Goal: Information Seeking & Learning: Learn about a topic

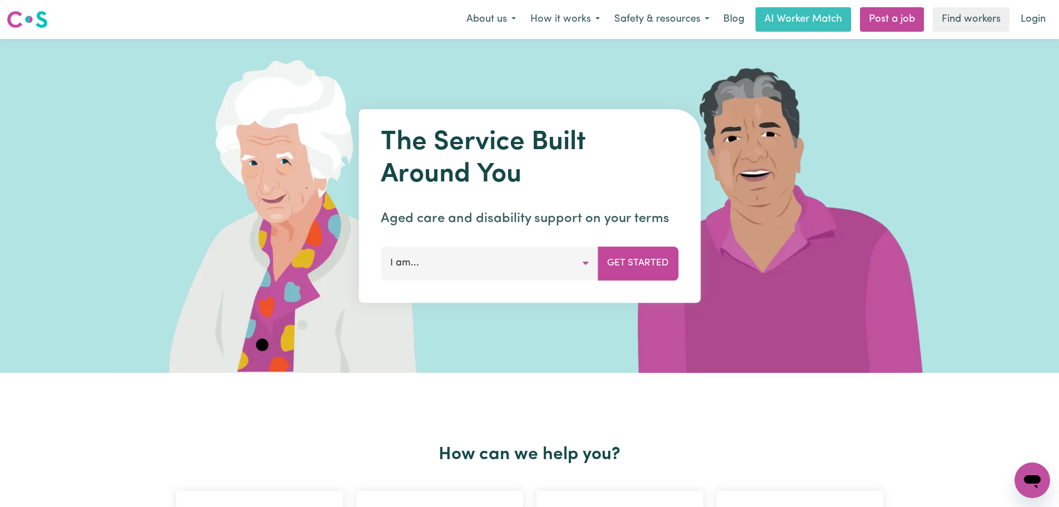
click at [19, 18] on img at bounding box center [27, 19] width 41 height 20
click at [557, 256] on button "I am..." at bounding box center [489, 262] width 217 height 33
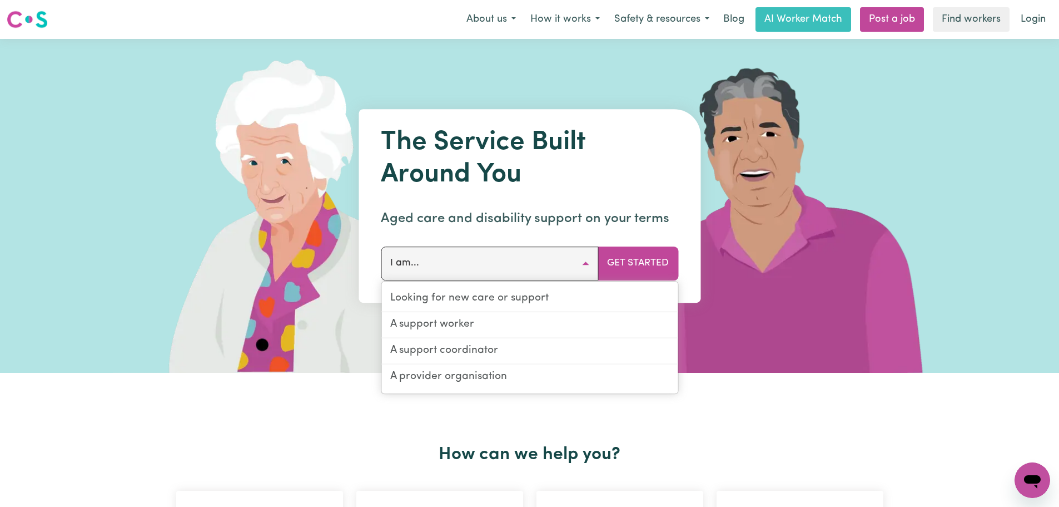
click at [565, 264] on button "I am..." at bounding box center [489, 262] width 217 height 33
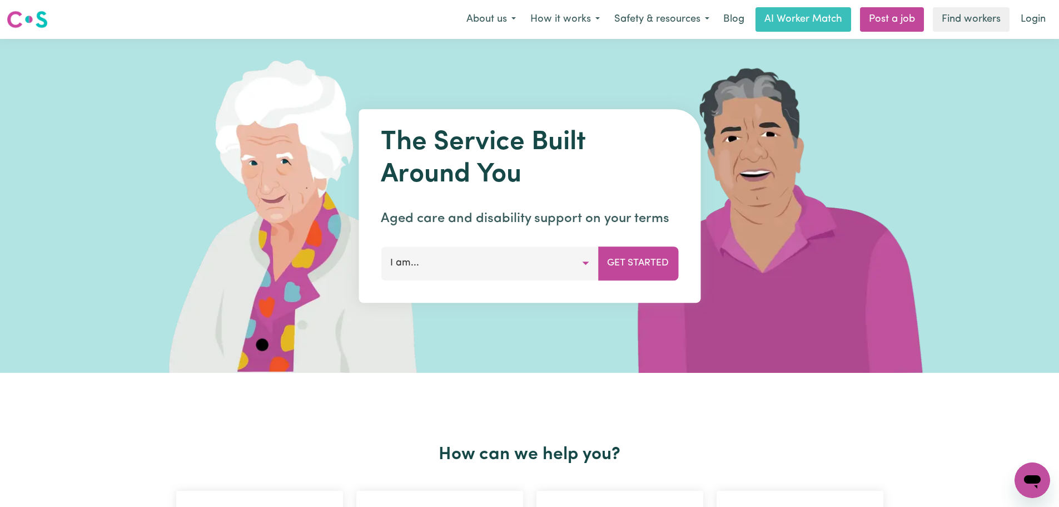
click at [574, 260] on button "I am..." at bounding box center [489, 262] width 217 height 33
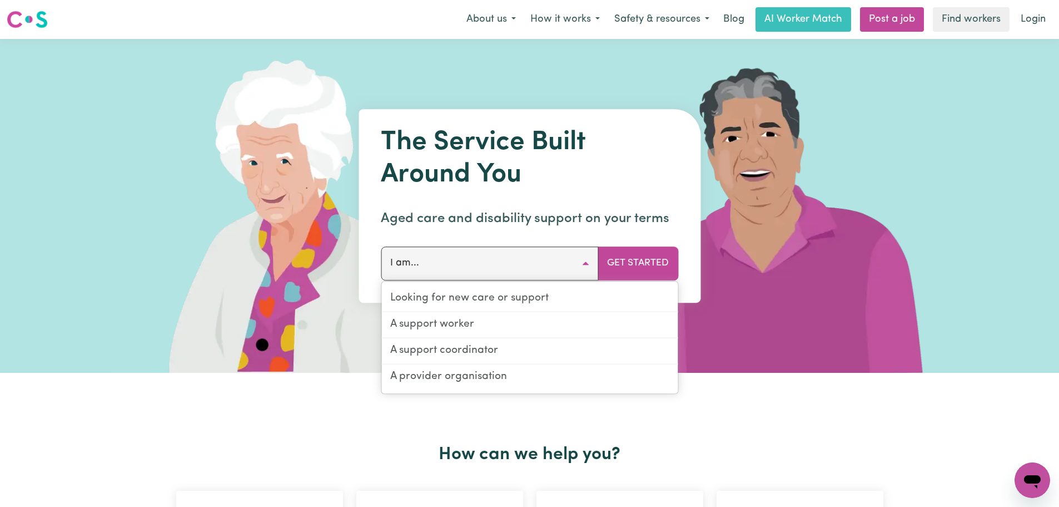
click at [579, 272] on button "I am..." at bounding box center [489, 262] width 217 height 33
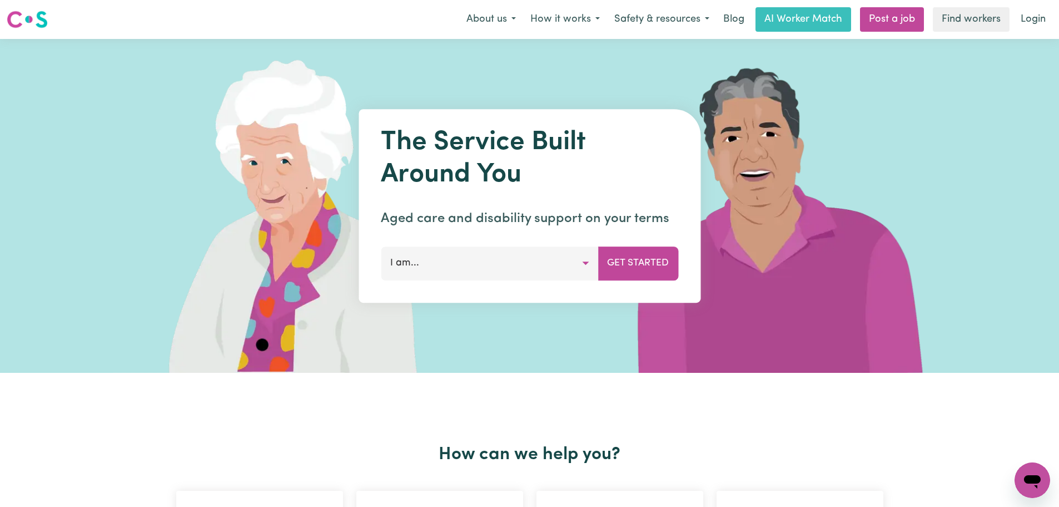
click at [578, 270] on button "I am..." at bounding box center [489, 262] width 217 height 33
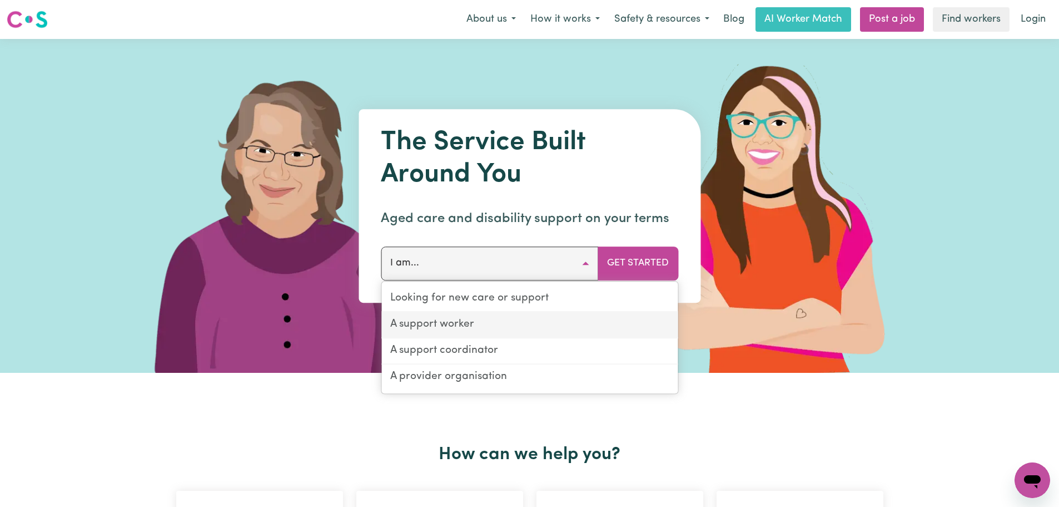
click at [489, 327] on link "A support worker" at bounding box center [529, 325] width 296 height 26
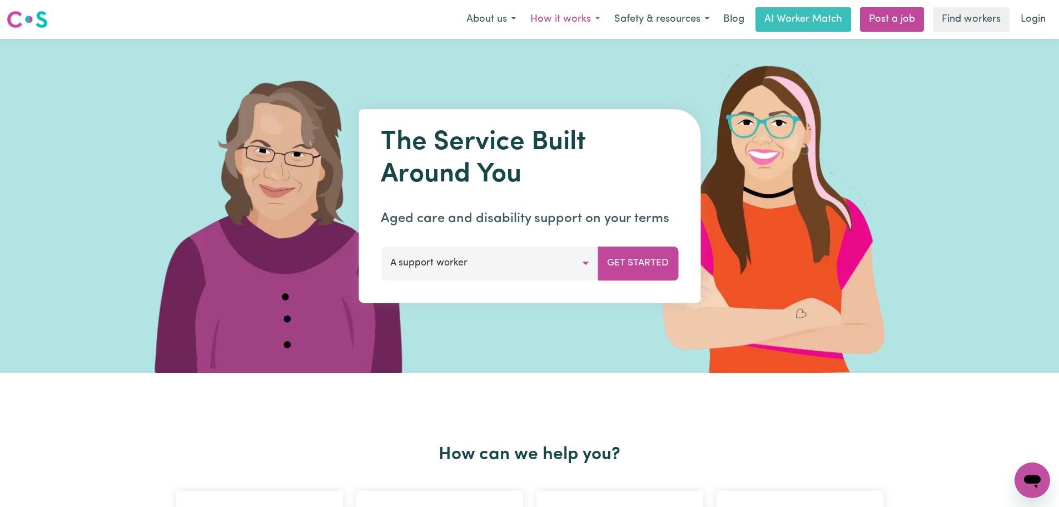
click at [583, 17] on button "How it works" at bounding box center [565, 19] width 84 height 23
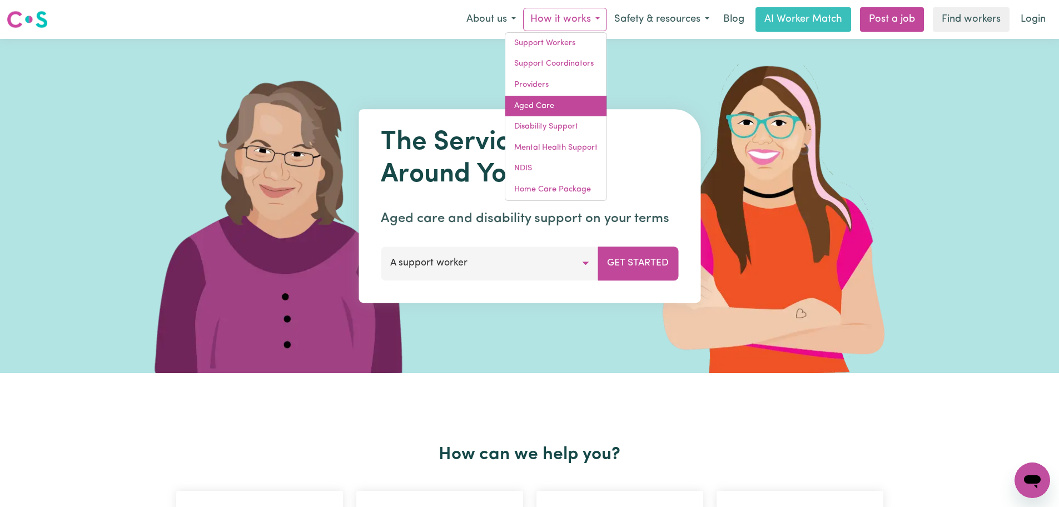
click at [575, 103] on link "Aged Care" at bounding box center [555, 106] width 101 height 21
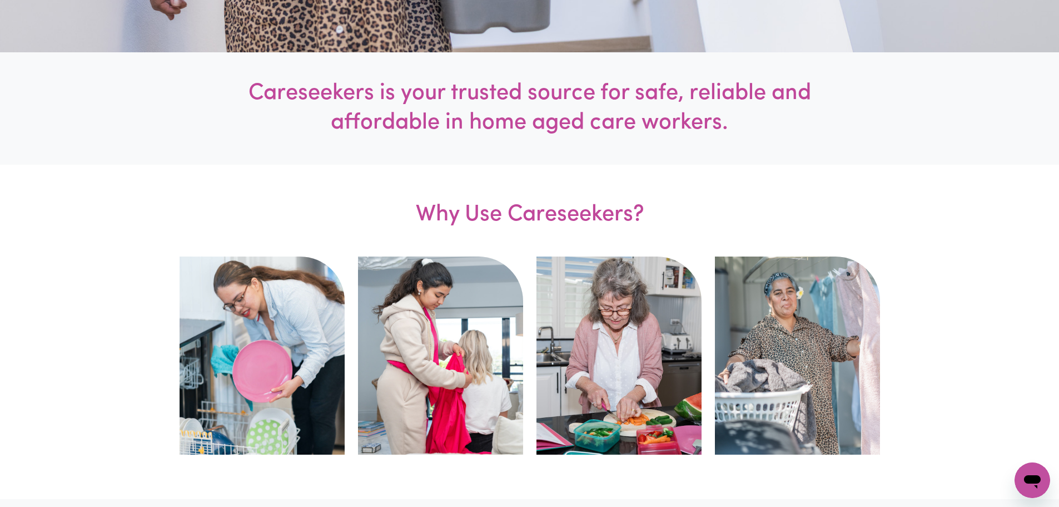
scroll to position [723, 0]
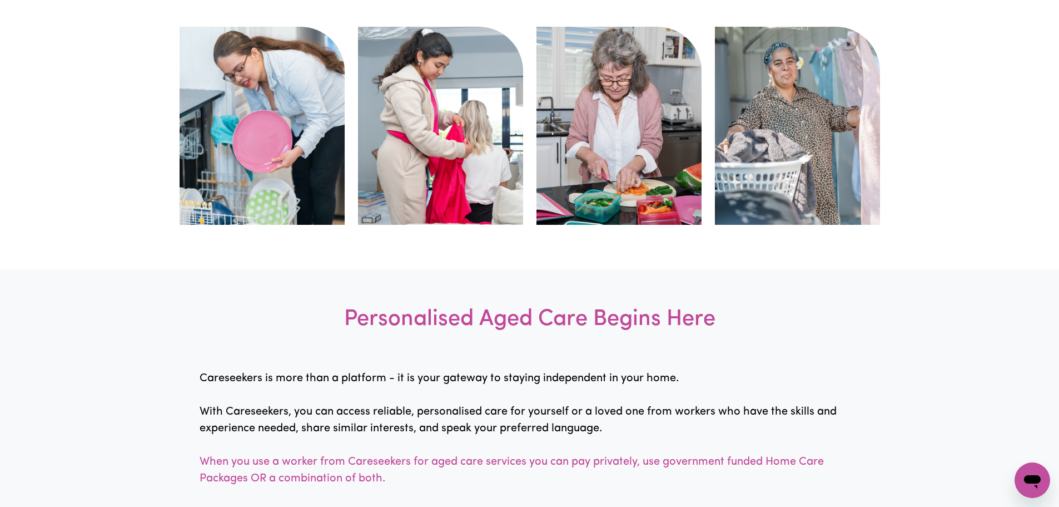
click at [585, 318] on h3 "Personalised Aged Care Begins Here" at bounding box center [529, 319] width 1059 height 101
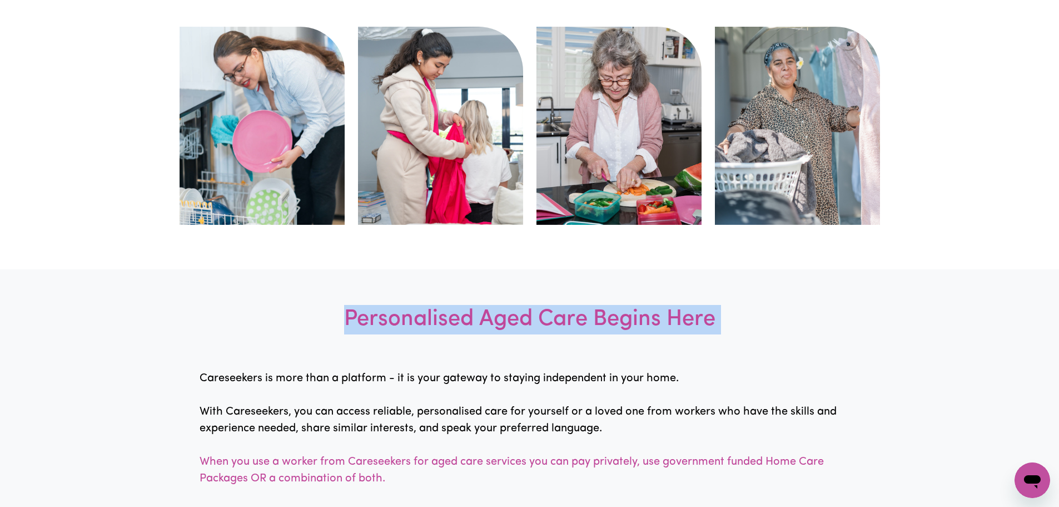
click at [585, 318] on h3 "Personalised Aged Care Begins Here" at bounding box center [529, 319] width 1059 height 101
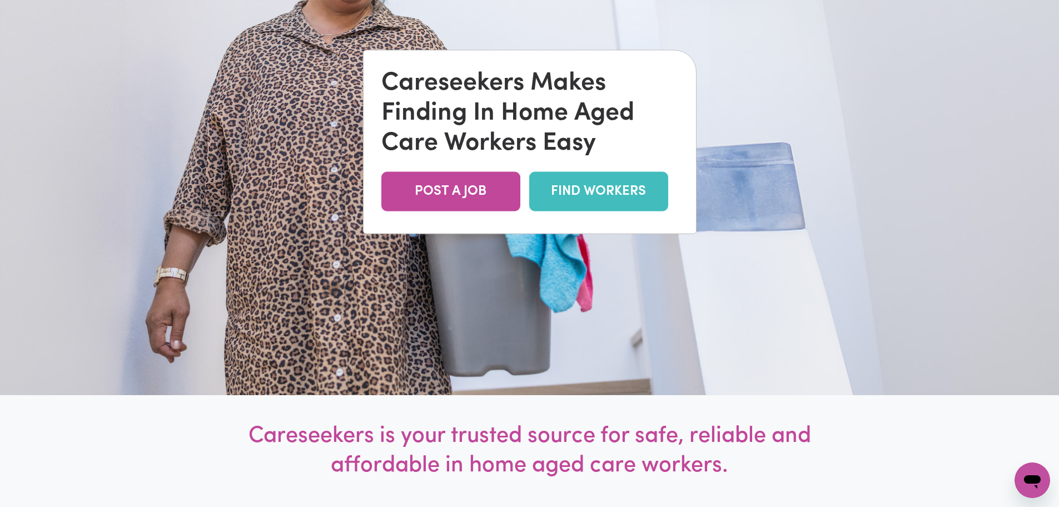
scroll to position [0, 0]
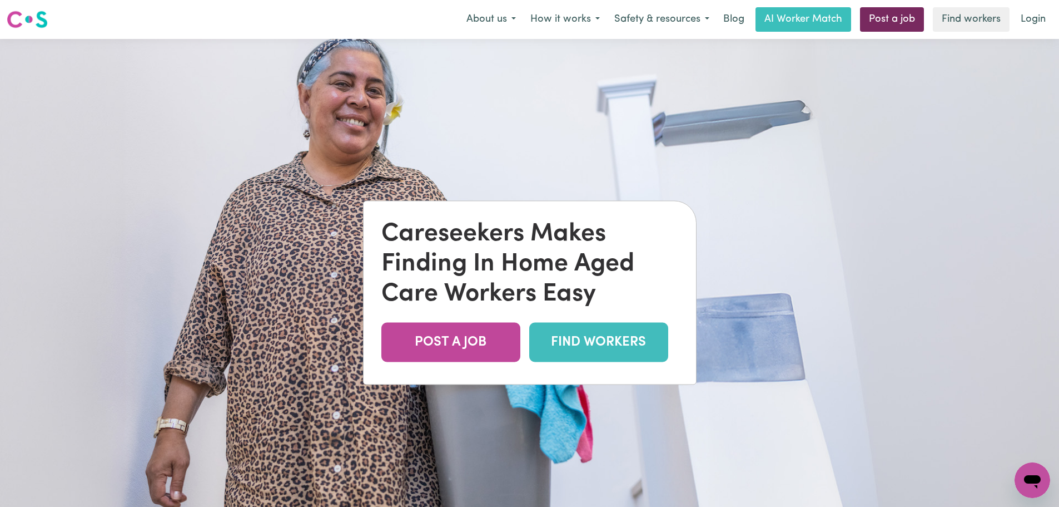
click at [914, 15] on link "Post a job" at bounding box center [892, 19] width 64 height 24
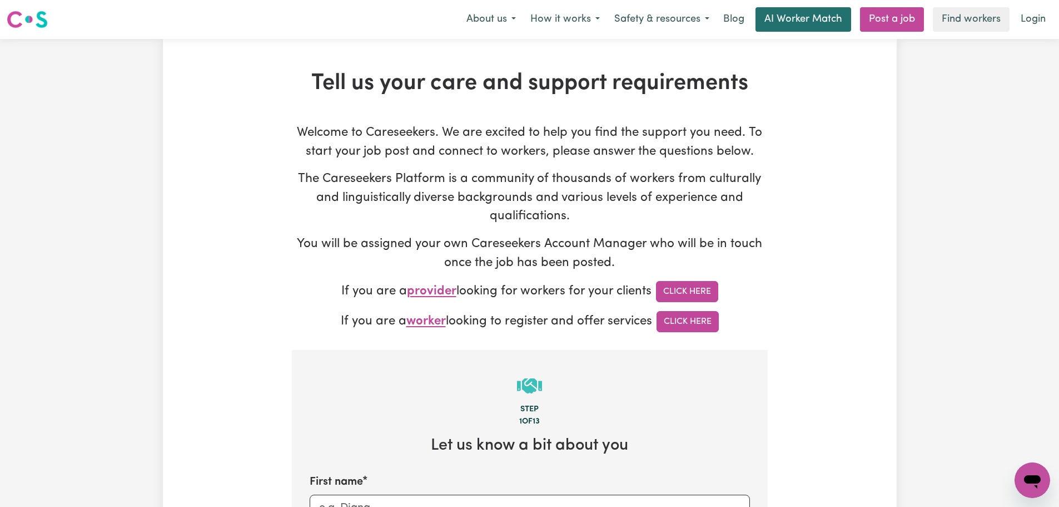
click at [785, 27] on link "AI Worker Match" at bounding box center [804, 19] width 96 height 24
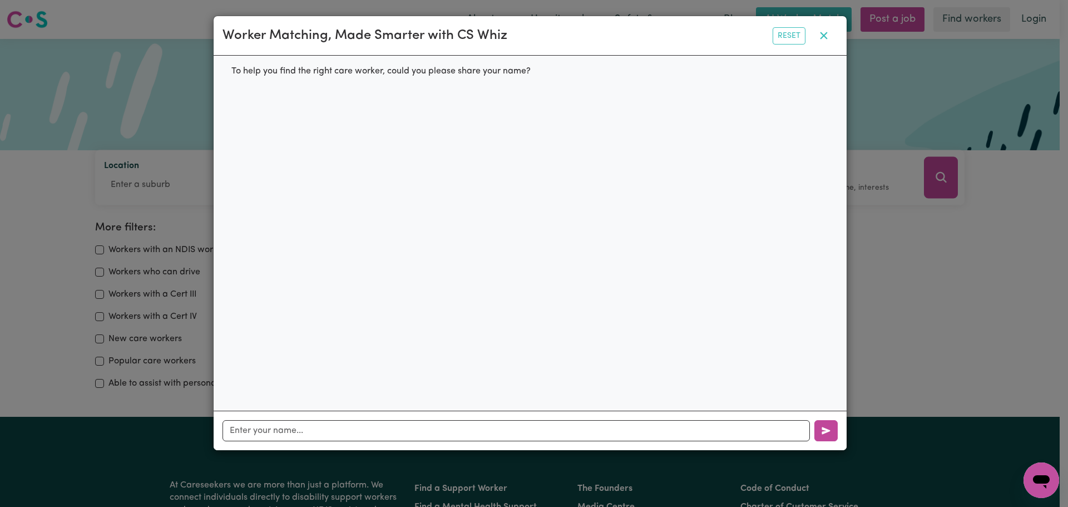
click at [819, 29] on button "button" at bounding box center [824, 35] width 28 height 21
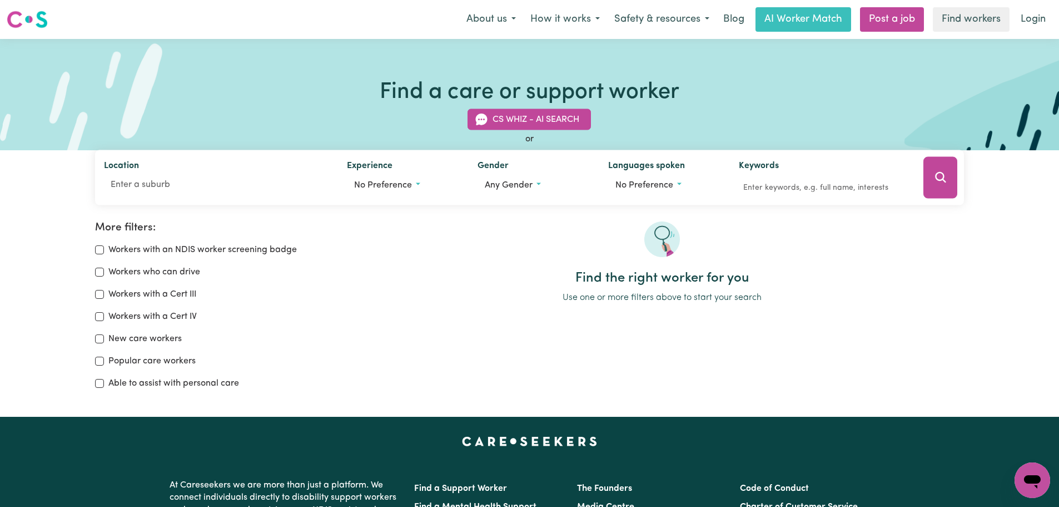
click at [132, 279] on label "Workers who can drive" at bounding box center [154, 271] width 92 height 13
click at [104, 276] on input "Workers who can drive" at bounding box center [99, 271] width 9 height 9
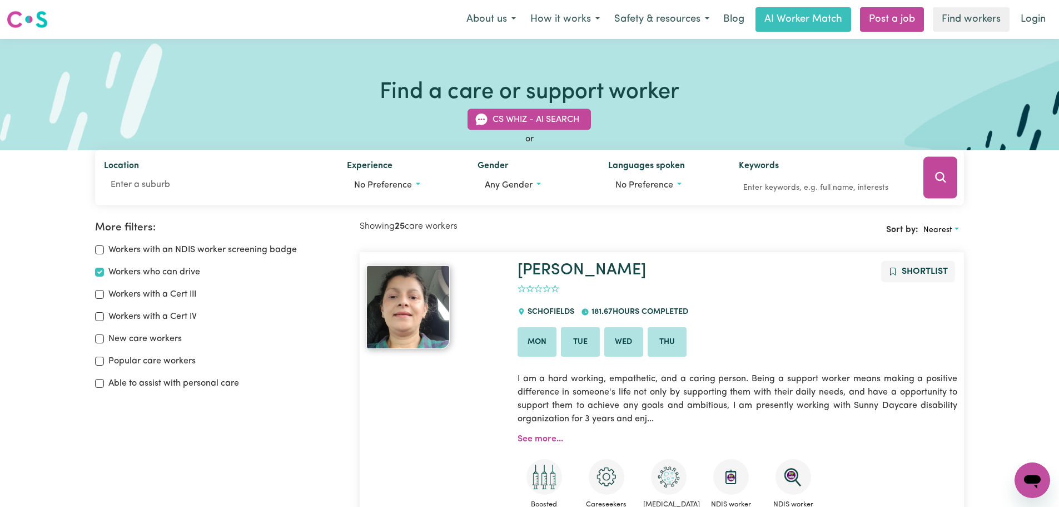
click at [136, 271] on label "Workers who can drive" at bounding box center [154, 271] width 92 height 13
click at [104, 271] on input "Workers who can drive" at bounding box center [99, 271] width 9 height 9
checkbox input "false"
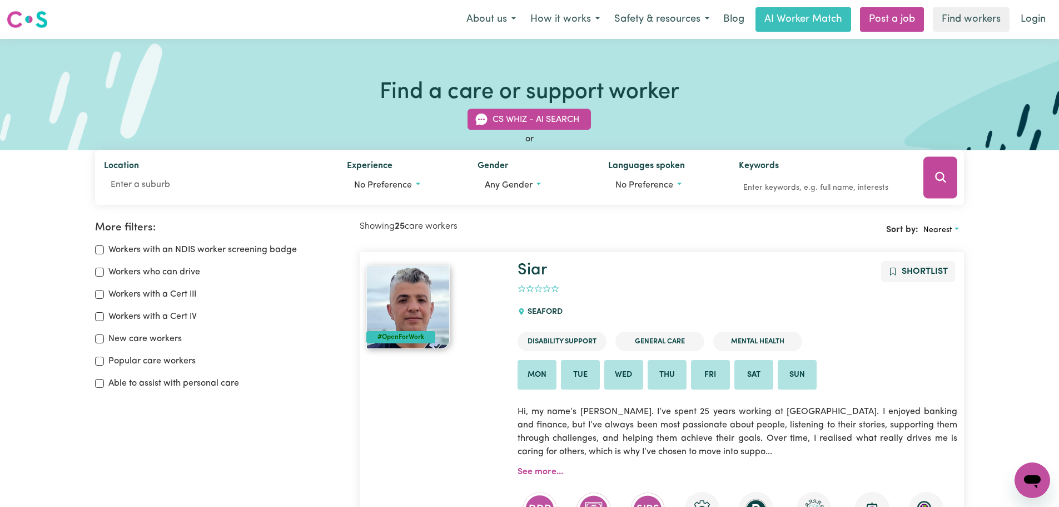
click at [157, 251] on label "Workers with an NDIS worker screening badge" at bounding box center [202, 249] width 188 height 13
click at [104, 251] on input "Workers with an NDIS worker screening badge" at bounding box center [99, 249] width 9 height 9
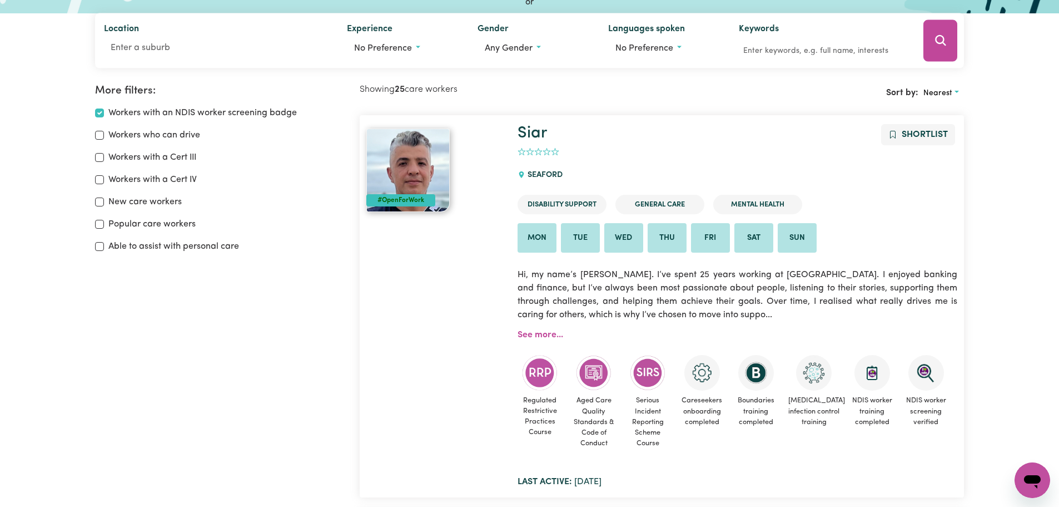
scroll to position [186, 0]
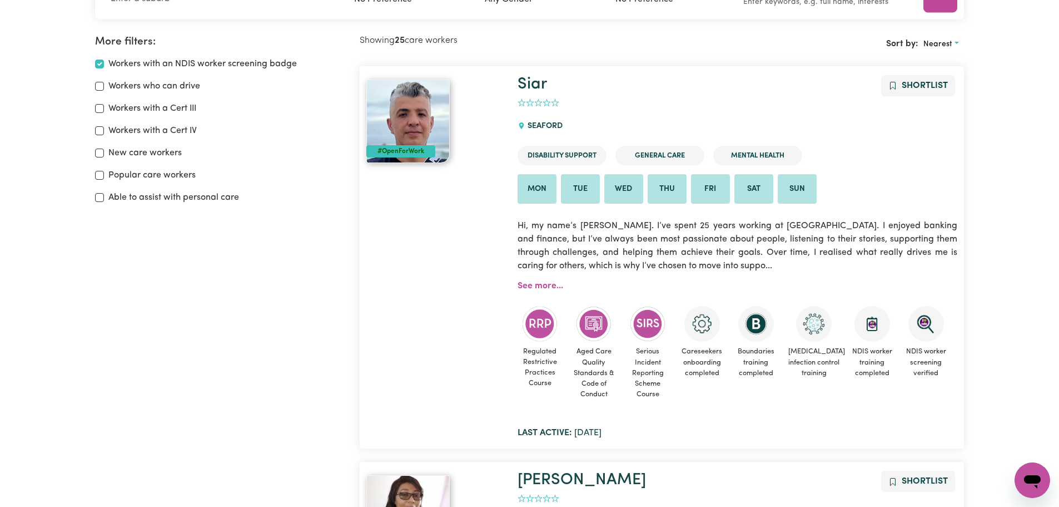
click at [141, 65] on label "Workers with an NDIS worker screening badge" at bounding box center [202, 63] width 188 height 13
click at [104, 65] on input "Workers with an NDIS worker screening badge" at bounding box center [99, 63] width 9 height 9
checkbox input "false"
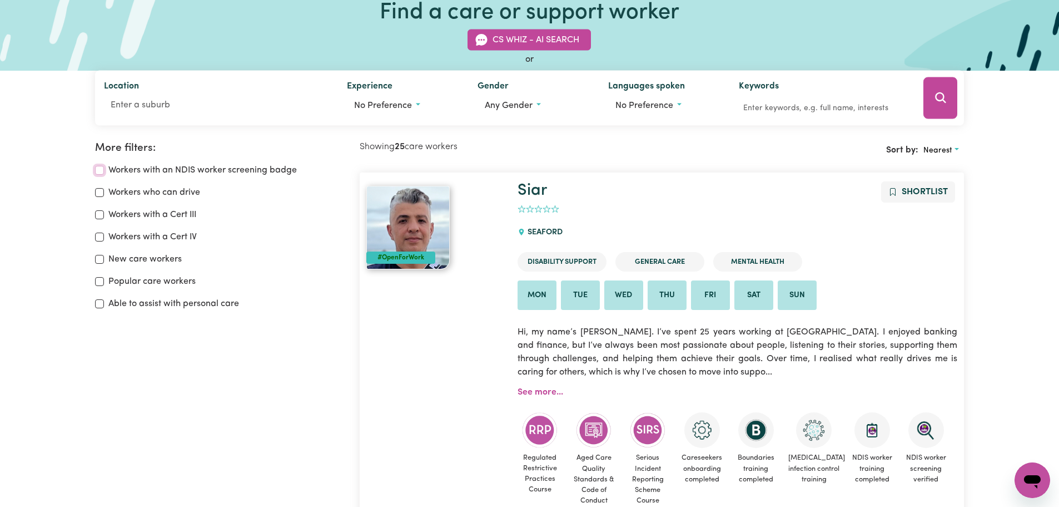
scroll to position [75, 0]
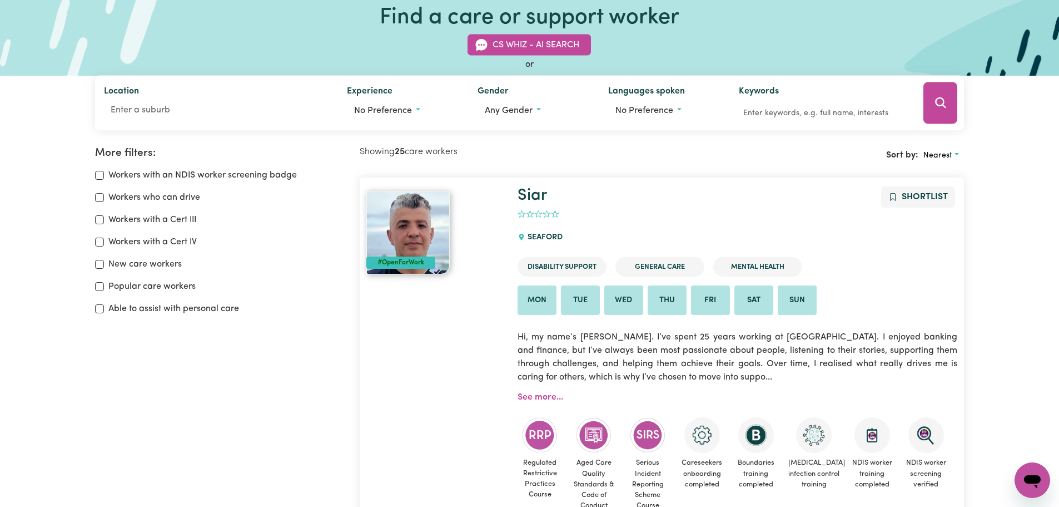
drag, startPoint x: 513, startPoint y: 209, endPoint x: 595, endPoint y: 214, distance: 83.0
click at [595, 214] on div "Siar Shortlist 0 SEAFORD Disability Support General Care Mental Health Mon Tue …" at bounding box center [737, 368] width 453 height 364
click at [954, 159] on button "Nearest" at bounding box center [942, 155] width 46 height 17
click at [958, 227] on link "Most popular" at bounding box center [963, 226] width 88 height 22
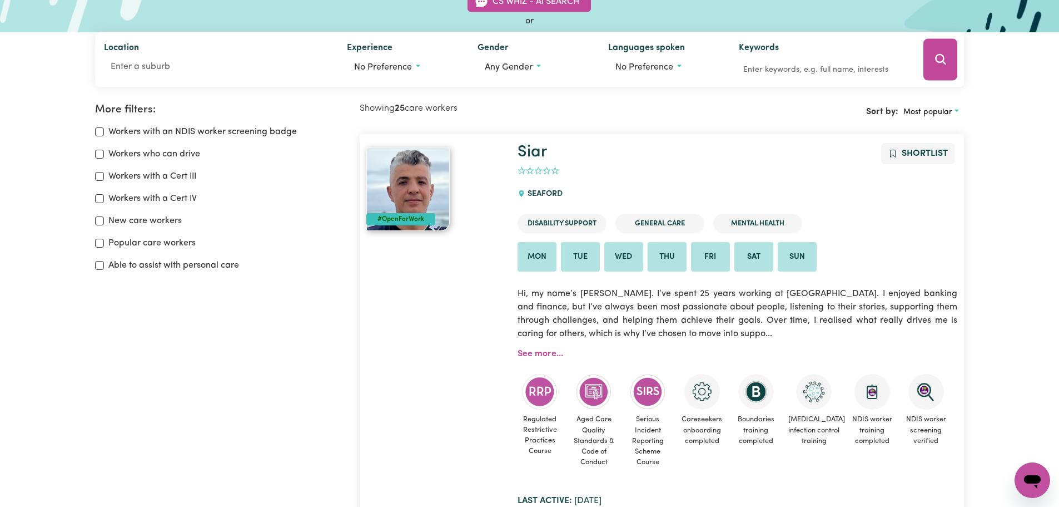
scroll to position [19, 0]
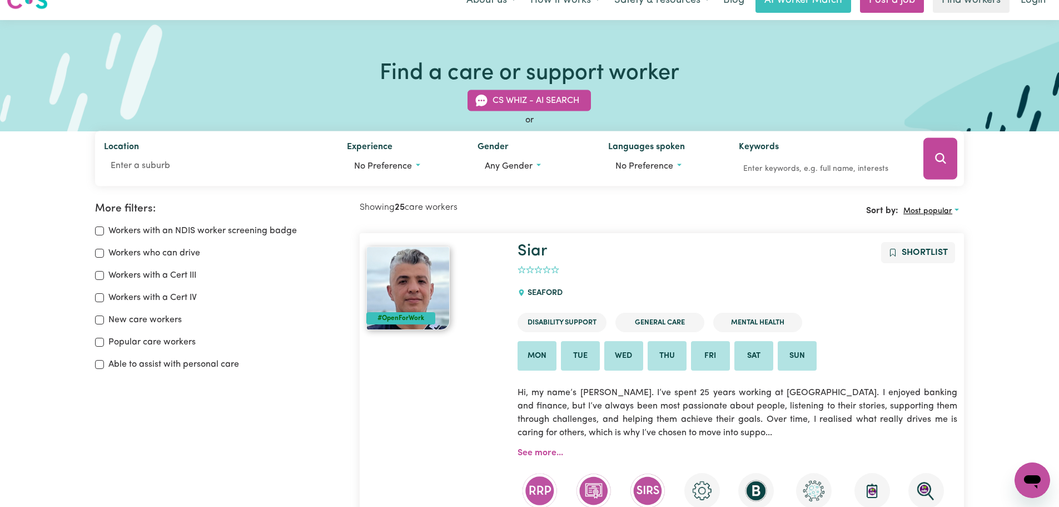
click at [930, 211] on span "Most popular" at bounding box center [928, 211] width 49 height 8
click at [931, 242] on link "Nearest" at bounding box center [943, 237] width 88 height 22
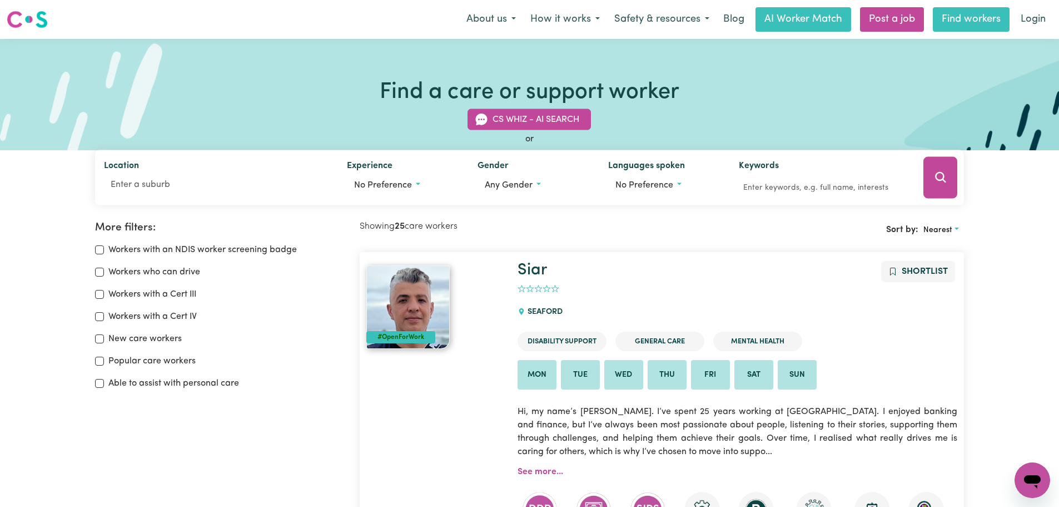
click at [985, 24] on link "Find workers" at bounding box center [971, 19] width 77 height 24
click at [841, 24] on link "AI Worker Match" at bounding box center [804, 19] width 96 height 24
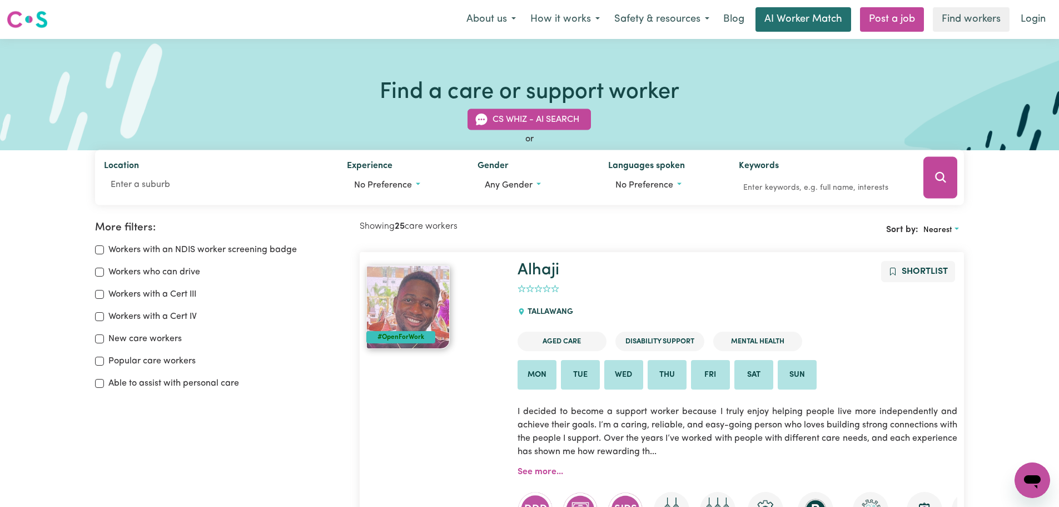
click at [827, 21] on link "AI Worker Match" at bounding box center [804, 19] width 96 height 24
click at [540, 117] on button "CS Whiz - AI Search" at bounding box center [529, 119] width 123 height 21
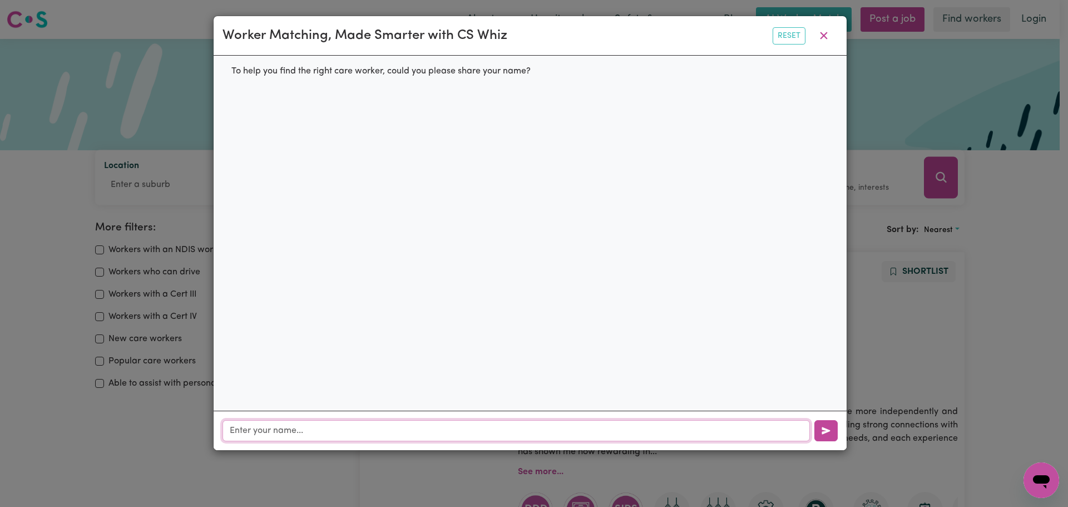
click at [283, 441] on input "text" at bounding box center [515, 430] width 587 height 21
click at [830, 33] on icon "button" at bounding box center [823, 35] width 13 height 13
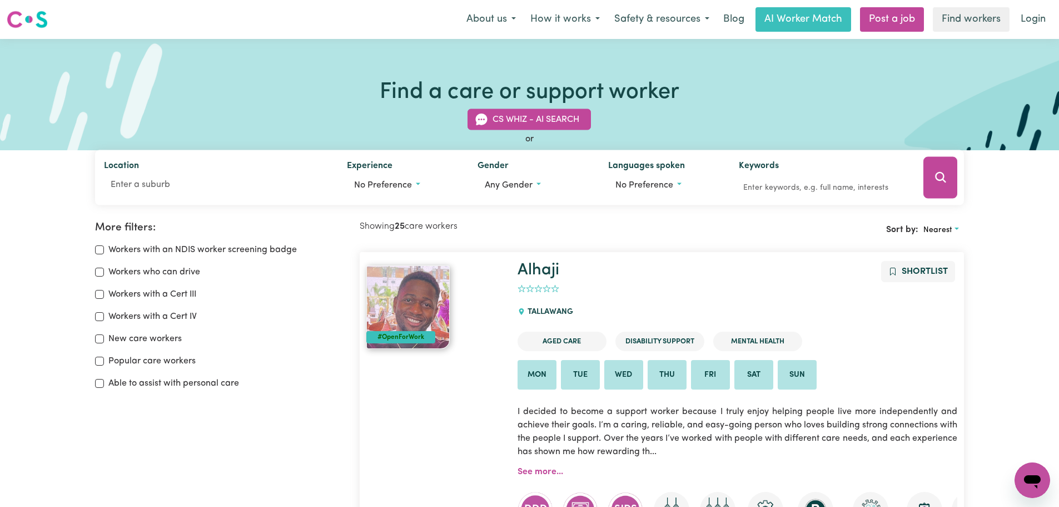
click at [175, 358] on label "Popular care workers" at bounding box center [151, 360] width 87 height 13
click at [104, 358] on input "Popular care workers" at bounding box center [99, 360] width 9 height 9
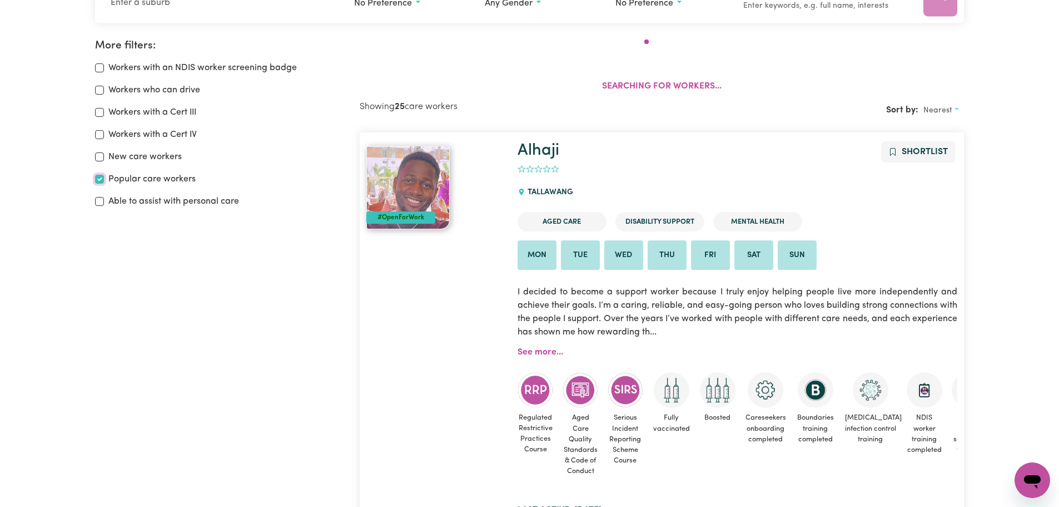
scroll to position [186, 0]
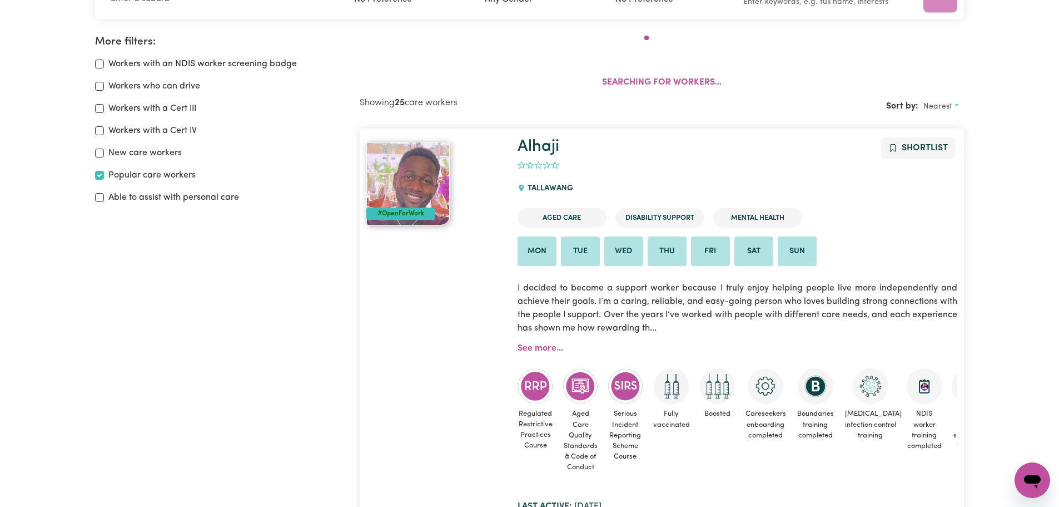
click at [143, 181] on label "Popular care workers" at bounding box center [151, 174] width 87 height 13
click at [104, 180] on input "Popular care workers" at bounding box center [99, 175] width 9 height 9
checkbox input "false"
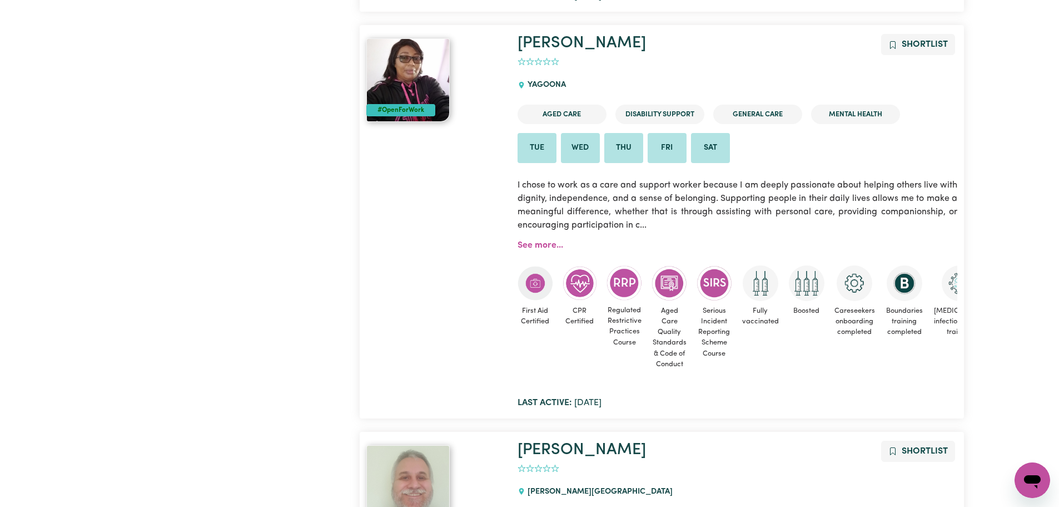
scroll to position [612, 0]
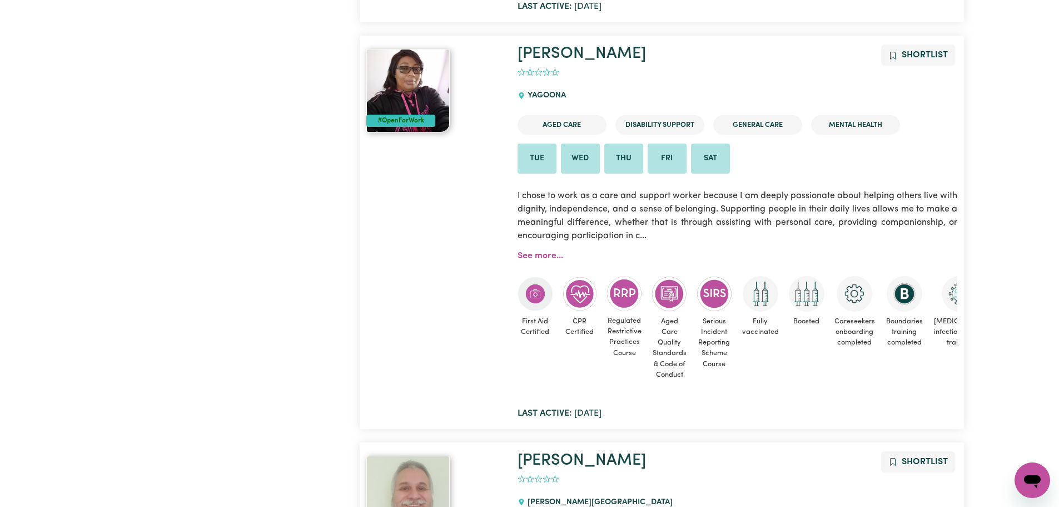
drag, startPoint x: 614, startPoint y: 414, endPoint x: 522, endPoint y: 413, distance: 92.3
click at [522, 413] on span "Last active: [DATE]" at bounding box center [560, 413] width 84 height 9
click at [568, 409] on b "Last active:" at bounding box center [545, 413] width 54 height 9
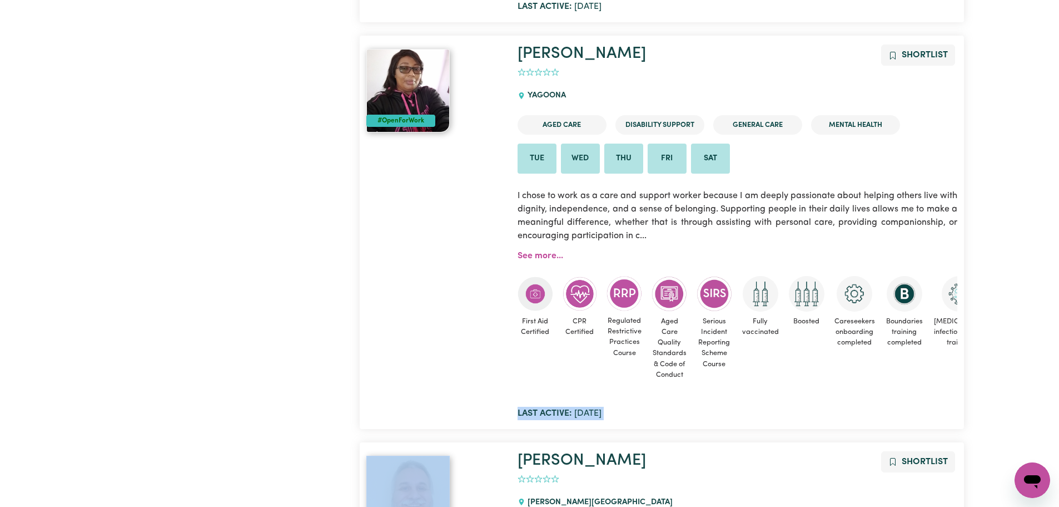
click at [572, 409] on b "Last active:" at bounding box center [545, 413] width 54 height 9
click at [569, 410] on b "Last active:" at bounding box center [545, 413] width 54 height 9
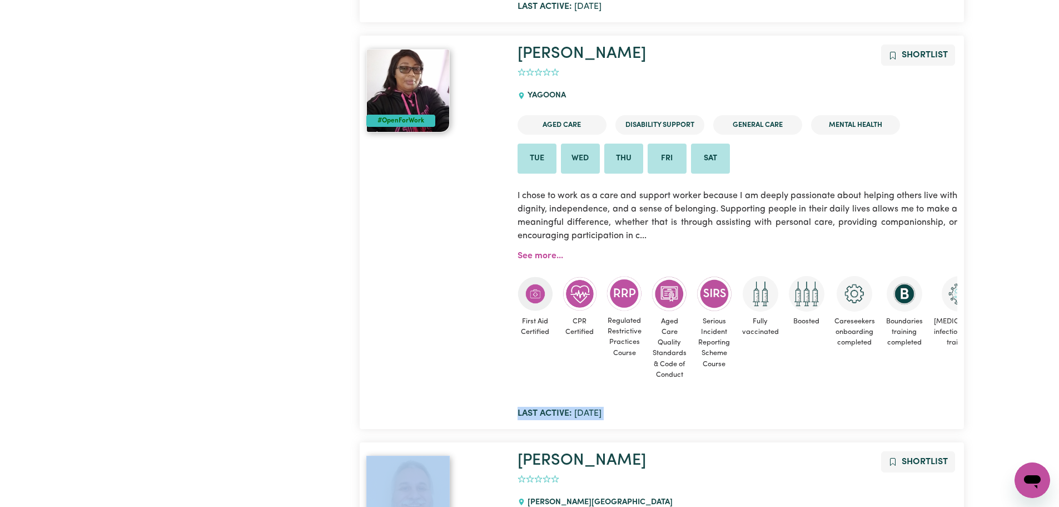
click at [569, 410] on b "Last active:" at bounding box center [545, 413] width 54 height 9
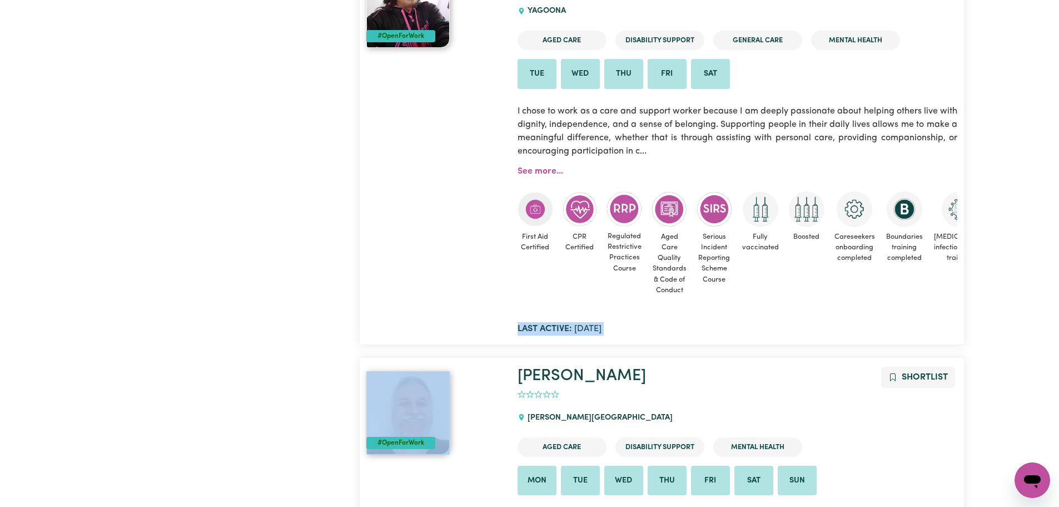
scroll to position [834, 0]
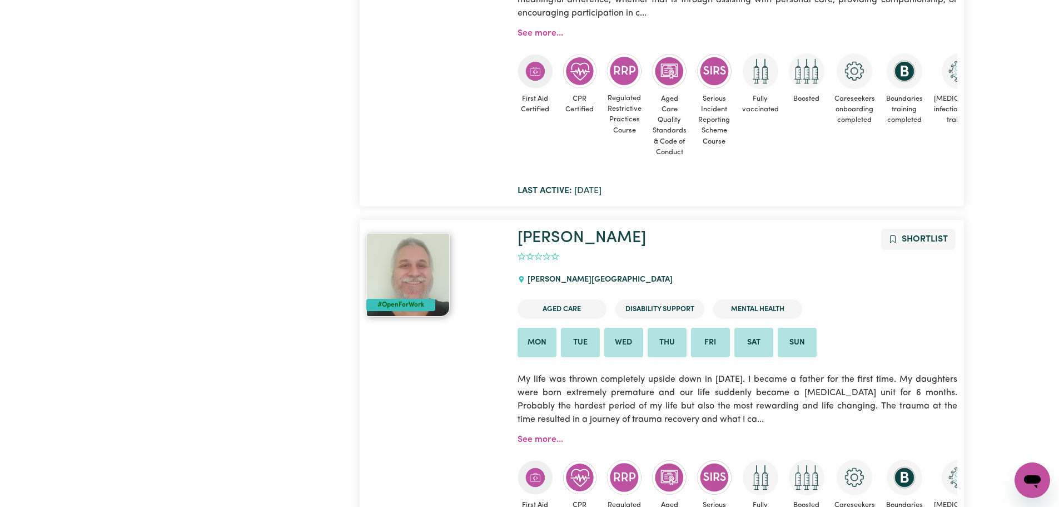
click at [570, 401] on p "My life was thrown completely upside down in [DATE]. I became a father for the …" at bounding box center [738, 399] width 440 height 67
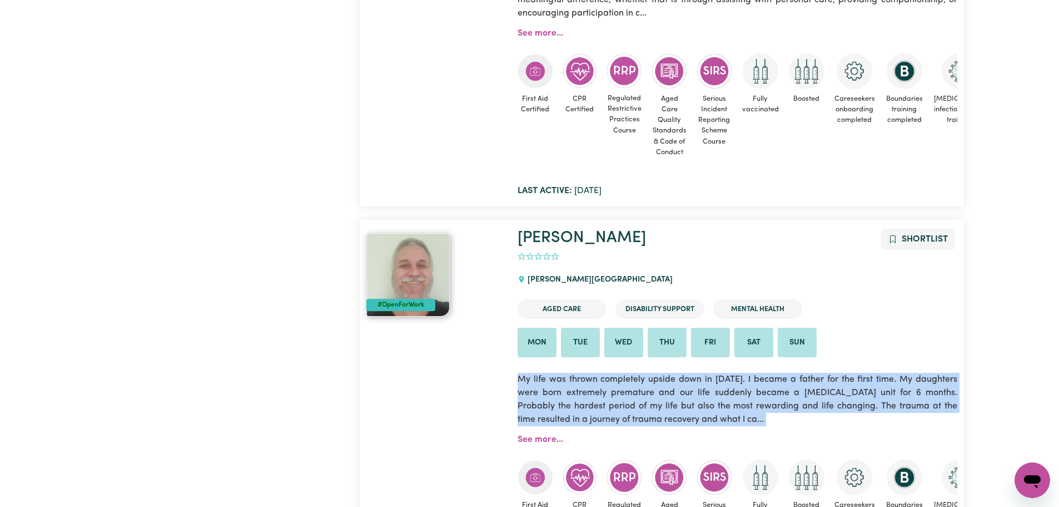
click at [570, 401] on p "My life was thrown completely upside down in [DATE]. I became a father for the …" at bounding box center [738, 399] width 440 height 67
click at [609, 407] on p "My life was thrown completely upside down in [DATE]. I became a father for the …" at bounding box center [738, 399] width 440 height 67
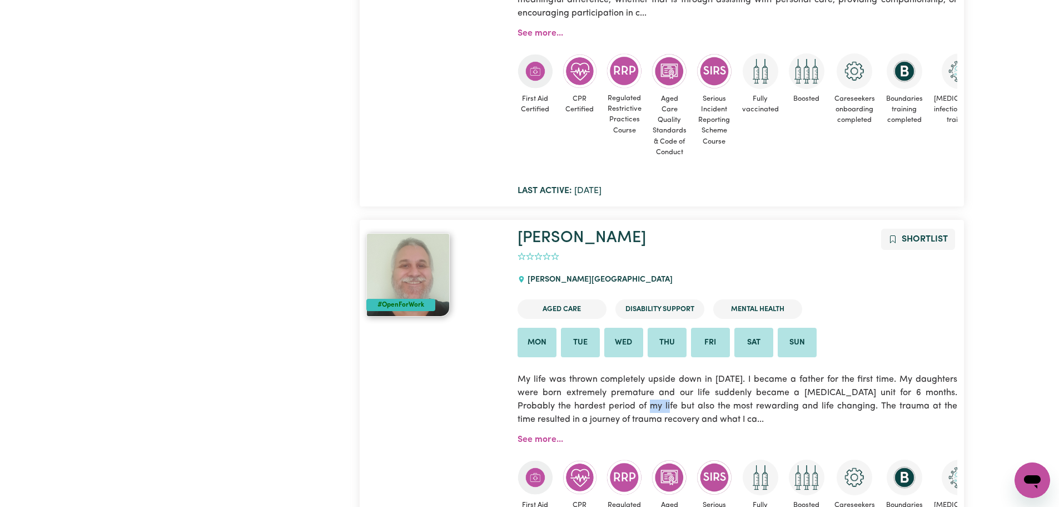
click at [609, 407] on p "My life was thrown completely upside down in [DATE]. I became a father for the …" at bounding box center [738, 399] width 440 height 67
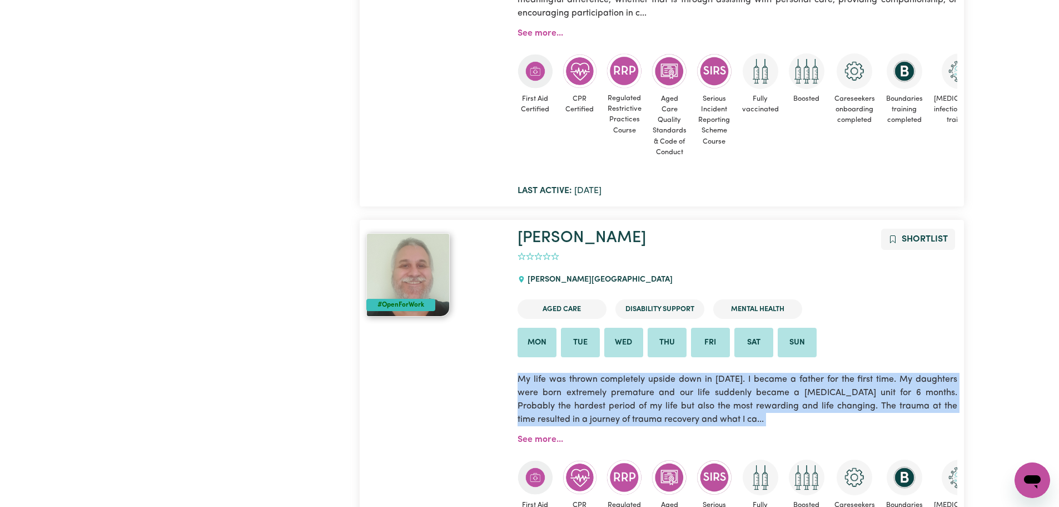
click at [609, 407] on p "My life was thrown completely upside down in [DATE]. I became a father for the …" at bounding box center [738, 399] width 440 height 67
click at [635, 412] on p "My life was thrown completely upside down in [DATE]. I became a father for the …" at bounding box center [738, 399] width 440 height 67
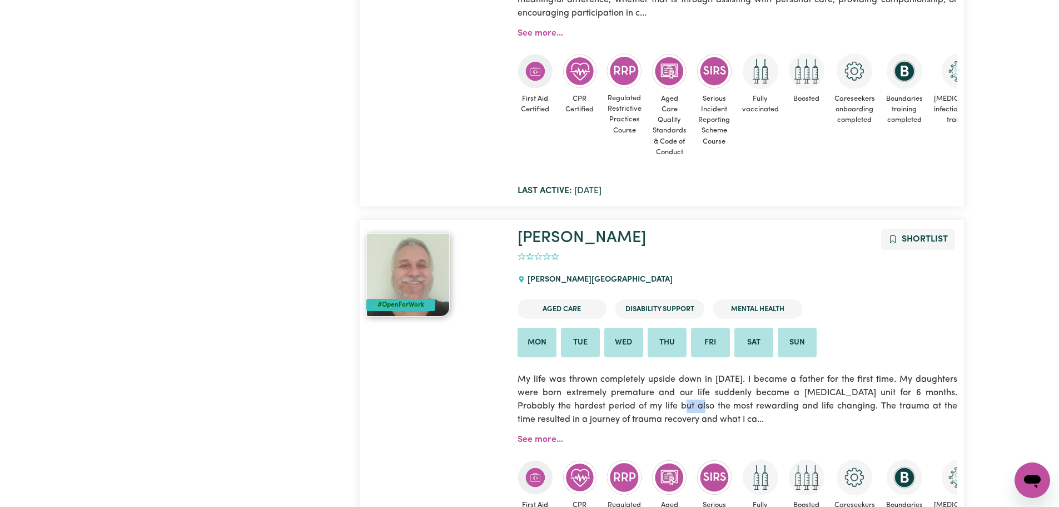
click at [635, 412] on p "My life was thrown completely upside down in [DATE]. I became a father for the …" at bounding box center [738, 399] width 440 height 67
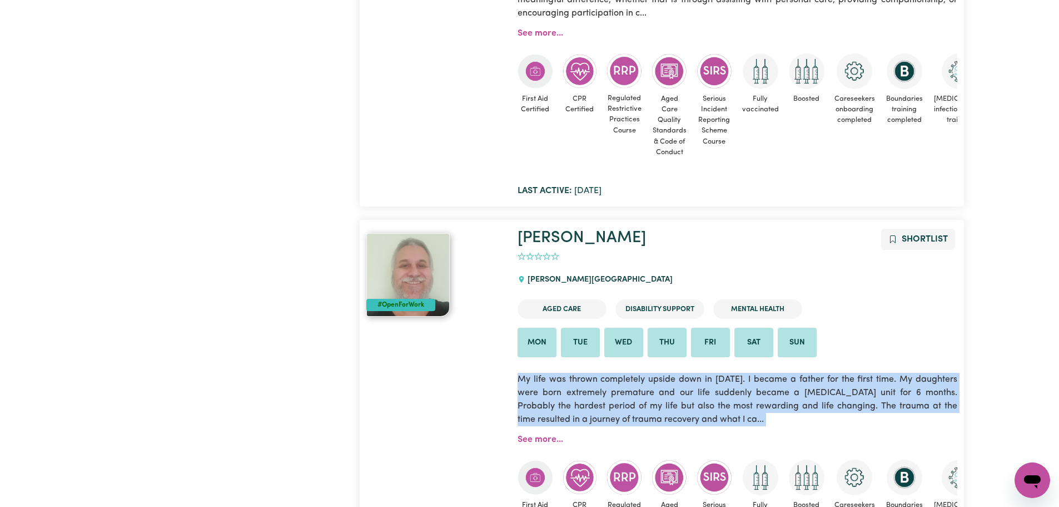
drag, startPoint x: 635, startPoint y: 412, endPoint x: 648, endPoint y: 420, distance: 15.4
click at [637, 414] on p "My life was thrown completely upside down in [DATE]. I became a father for the …" at bounding box center [738, 399] width 440 height 67
click at [603, 400] on p "My life was thrown completely upside down in [DATE]. I became a father for the …" at bounding box center [738, 399] width 440 height 67
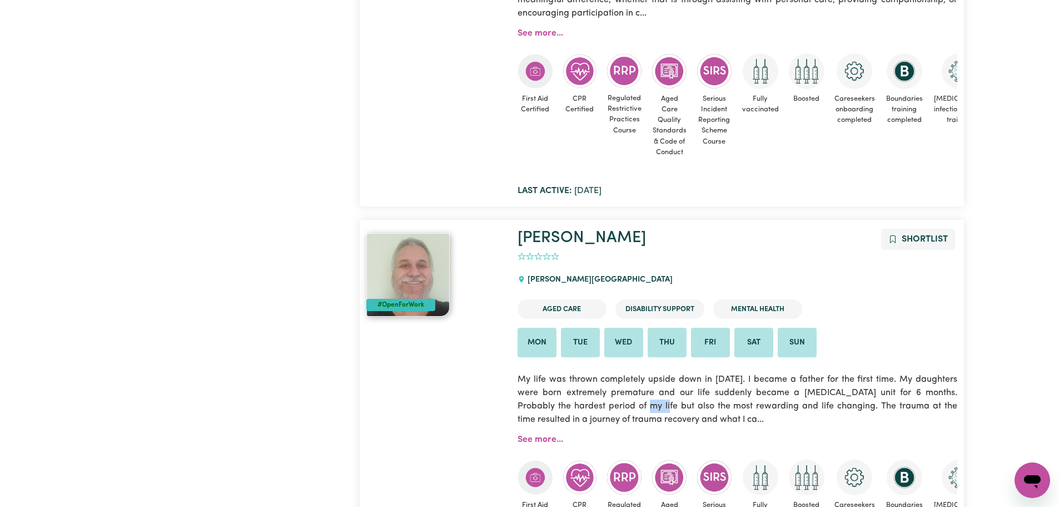
click at [603, 400] on p "My life was thrown completely upside down in [DATE]. I became a father for the …" at bounding box center [738, 399] width 440 height 67
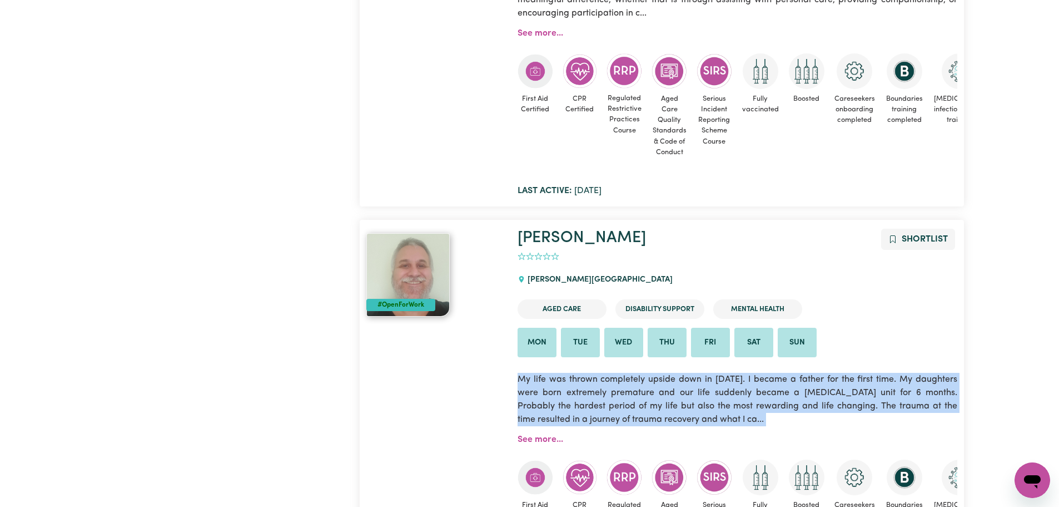
click at [603, 400] on p "My life was thrown completely upside down in [DATE]. I became a father for the …" at bounding box center [738, 399] width 440 height 67
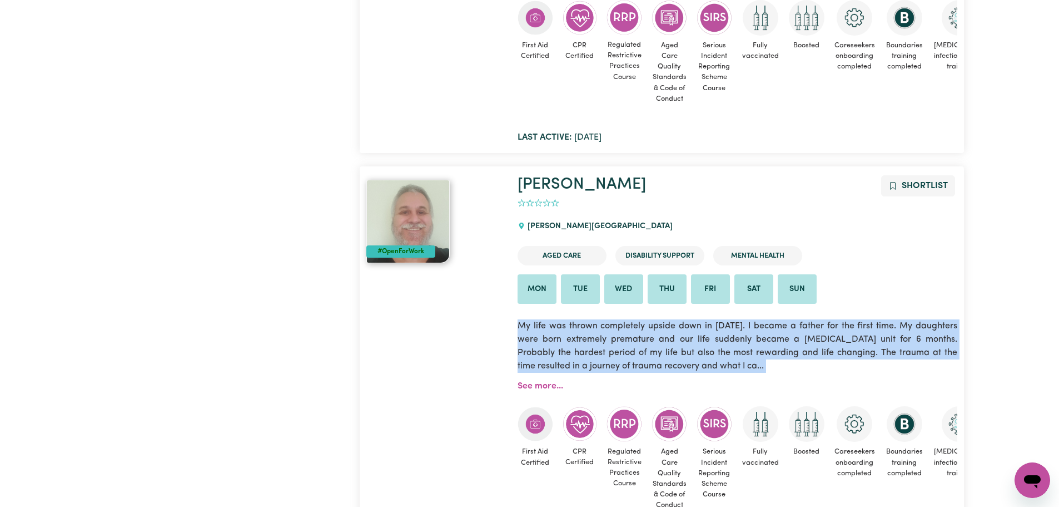
scroll to position [1001, 0]
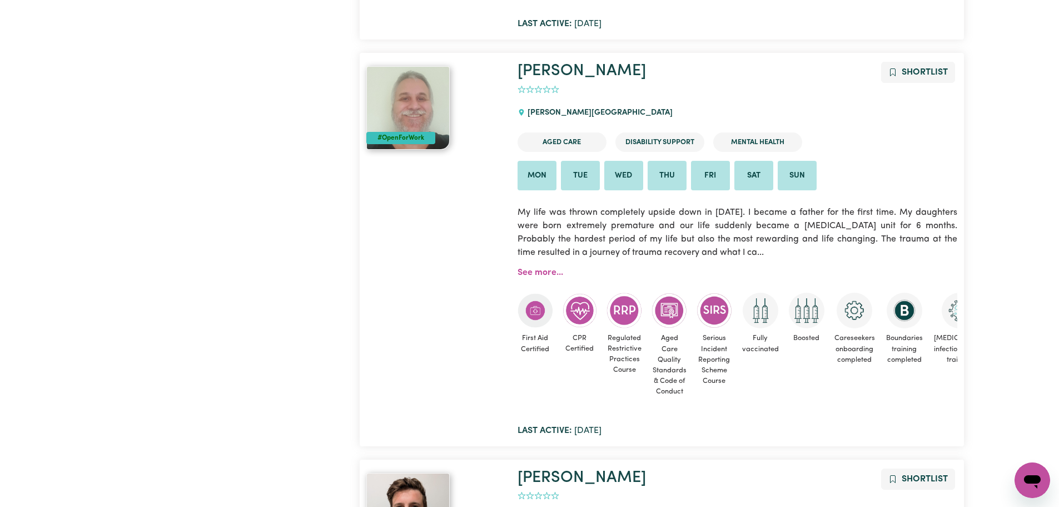
click at [550, 431] on b "Last active:" at bounding box center [545, 430] width 54 height 9
click at [549, 435] on b "Last active:" at bounding box center [545, 430] width 54 height 9
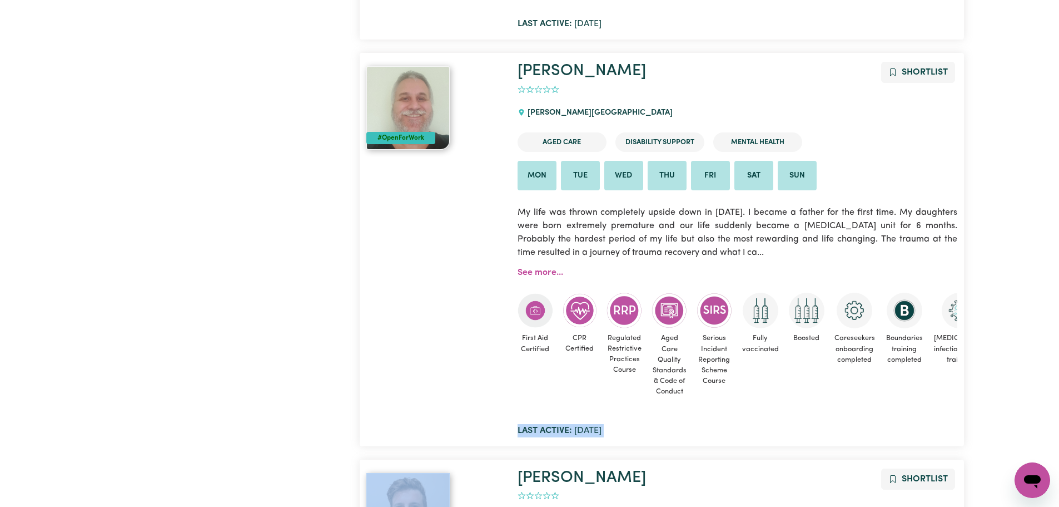
click at [549, 435] on b "Last active:" at bounding box center [545, 430] width 54 height 9
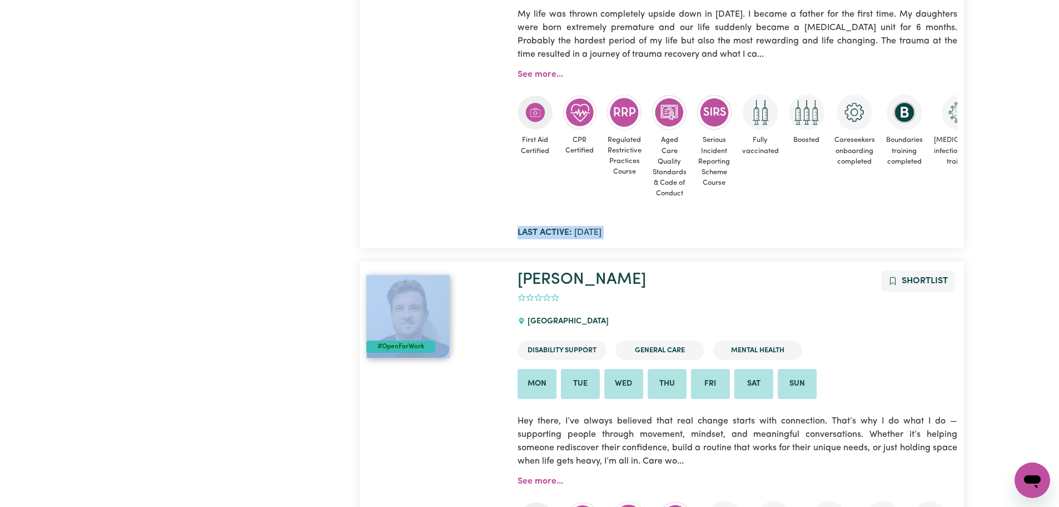
scroll to position [1223, 0]
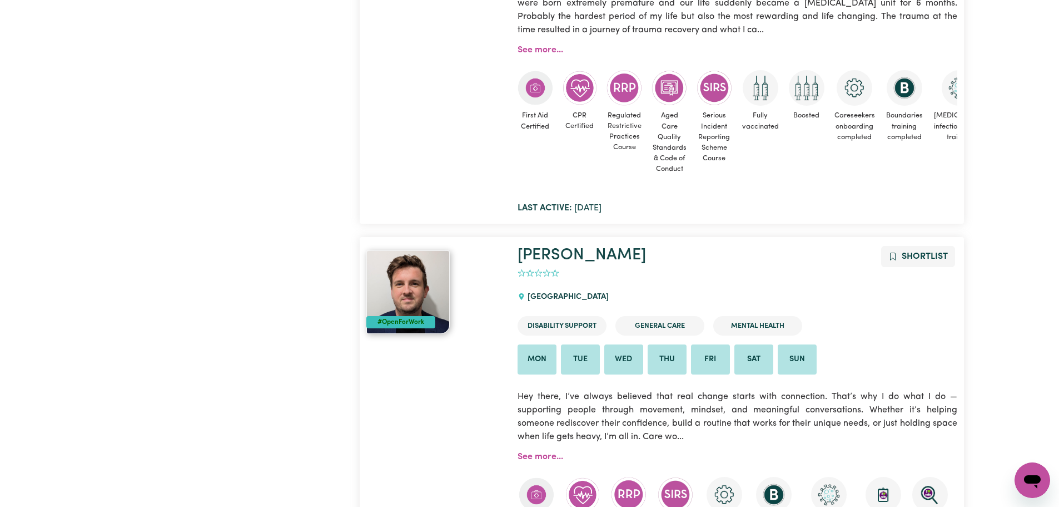
click at [572, 299] on div "[GEOGRAPHIC_DATA]" at bounding box center [567, 297] width 98 height 30
click at [543, 460] on link "See more..." at bounding box center [541, 456] width 46 height 9
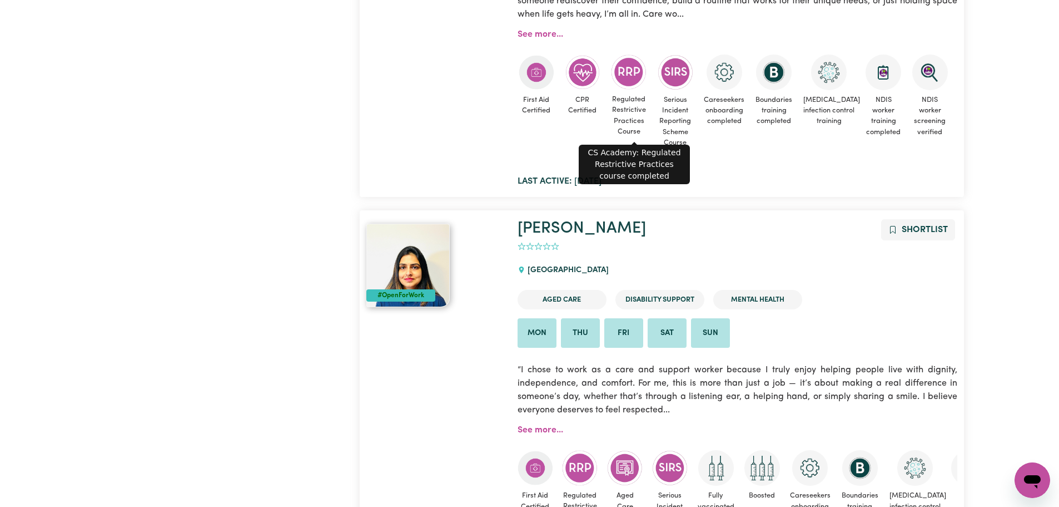
scroll to position [1854, 0]
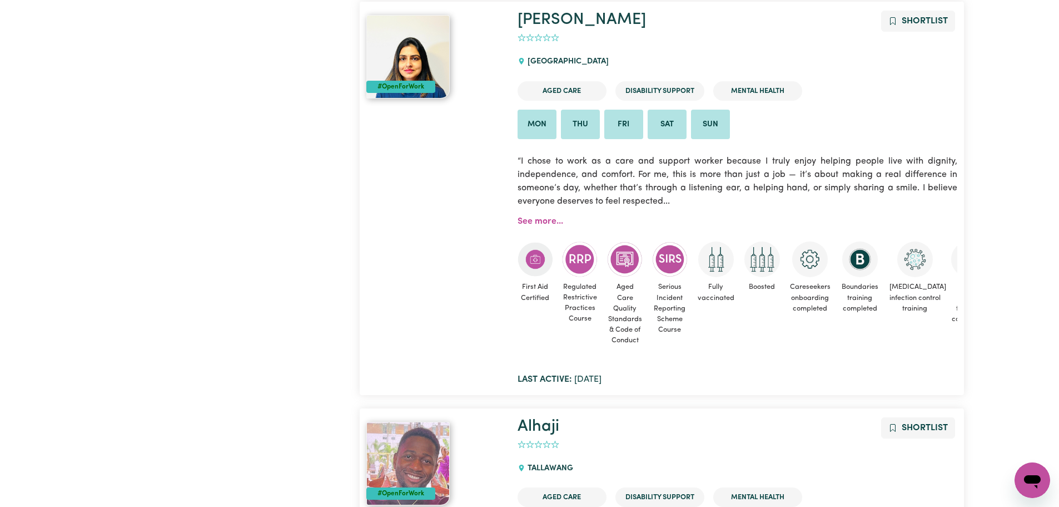
click at [589, 376] on span "Last active: [DATE]" at bounding box center [560, 379] width 84 height 9
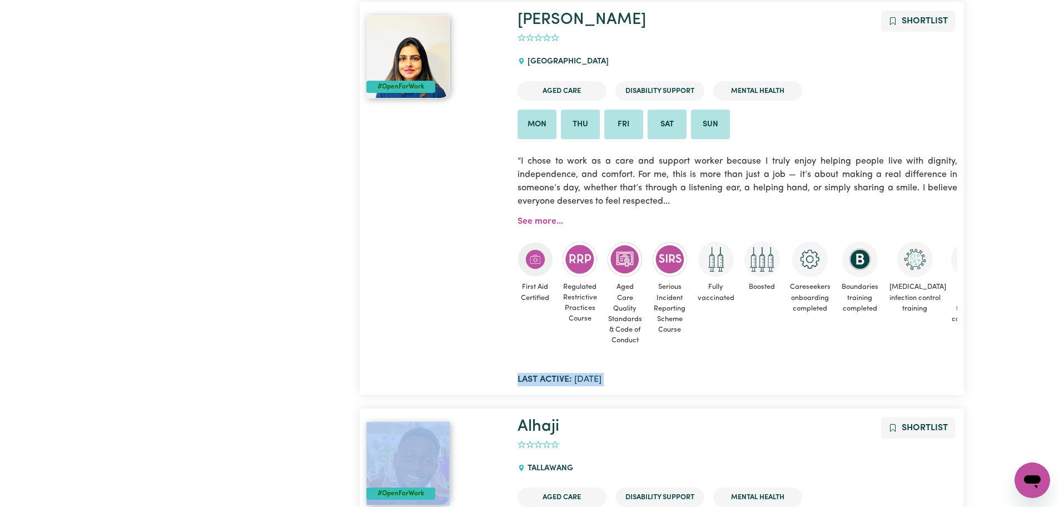
click at [589, 376] on span "Last active: [DATE]" at bounding box center [560, 379] width 84 height 9
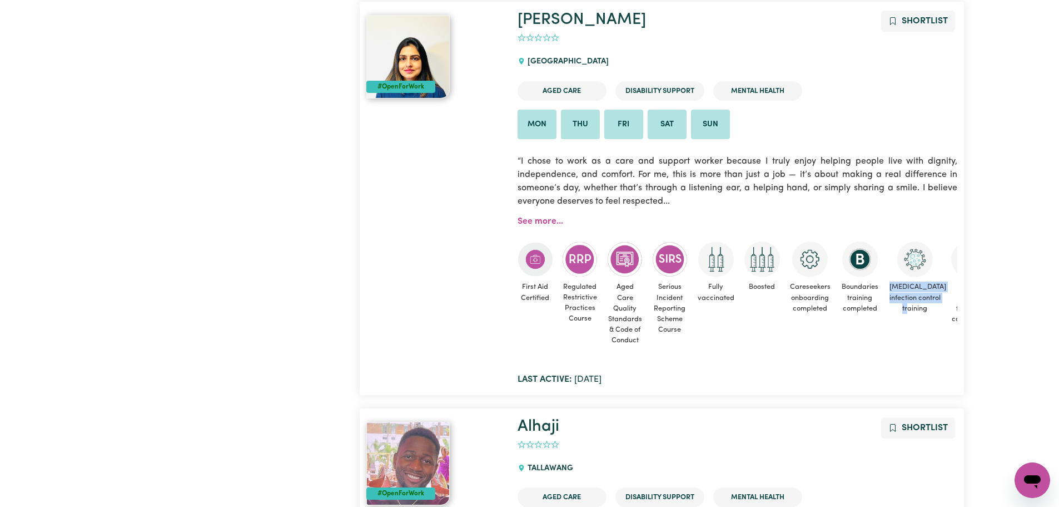
drag, startPoint x: 919, startPoint y: 319, endPoint x: 885, endPoint y: 286, distance: 47.2
click at [885, 286] on ul "First Aid Certified Regulated Restrictive Practices Course Aged Care Quality St…" at bounding box center [738, 295] width 440 height 108
drag, startPoint x: 825, startPoint y: 306, endPoint x: 795, endPoint y: 241, distance: 72.2
click at [795, 241] on div "First Aid Certified Regulated Restrictive Practices Course Aged Care Quality St…" at bounding box center [738, 293] width 440 height 131
click at [795, 231] on div "First Aid Certified Regulated Restrictive Practices Course Aged Care Quality St…" at bounding box center [738, 293] width 440 height 131
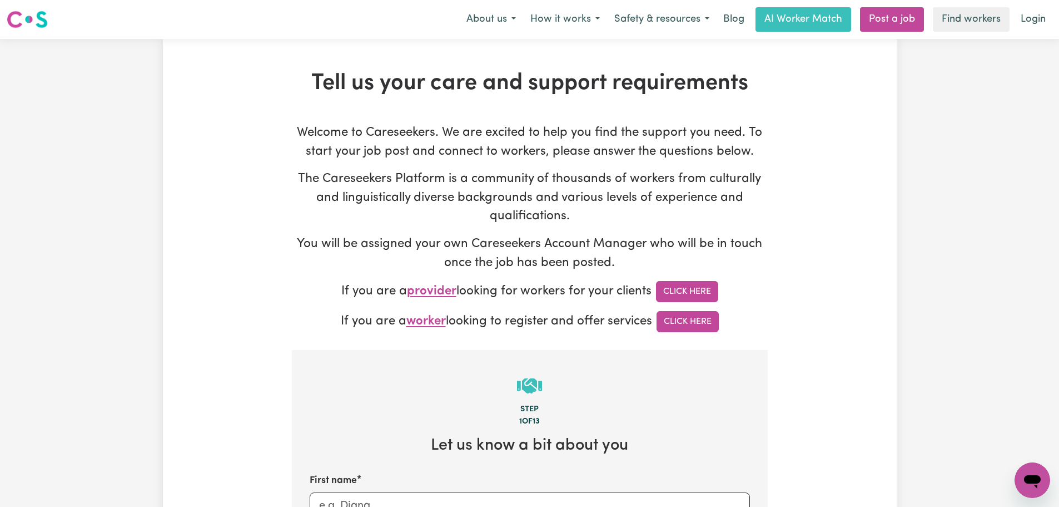
click at [500, 237] on p "You will be assigned your own Careseekers Account Manager who will be in touch …" at bounding box center [530, 253] width 476 height 37
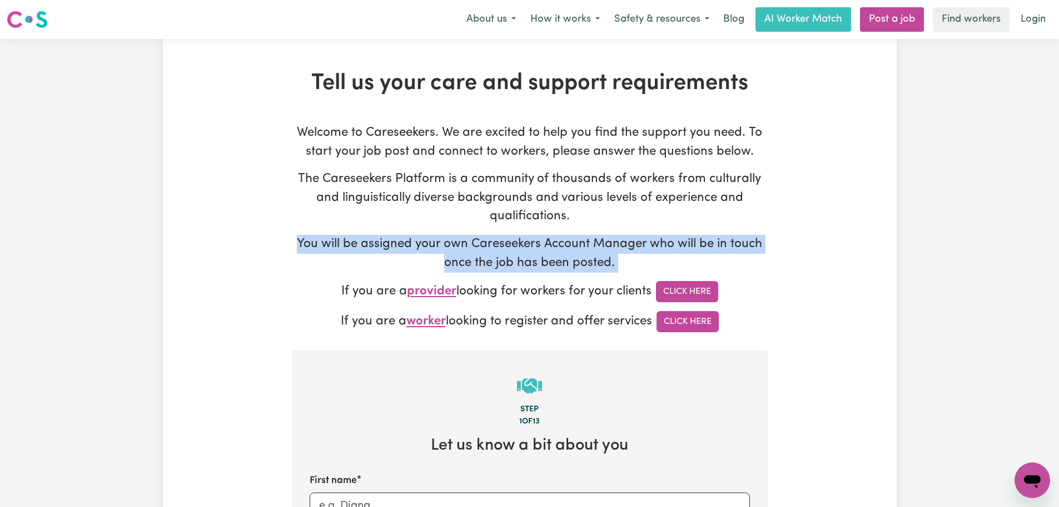
click at [500, 237] on p "You will be assigned your own Careseekers Account Manager who will be in touch …" at bounding box center [530, 253] width 476 height 37
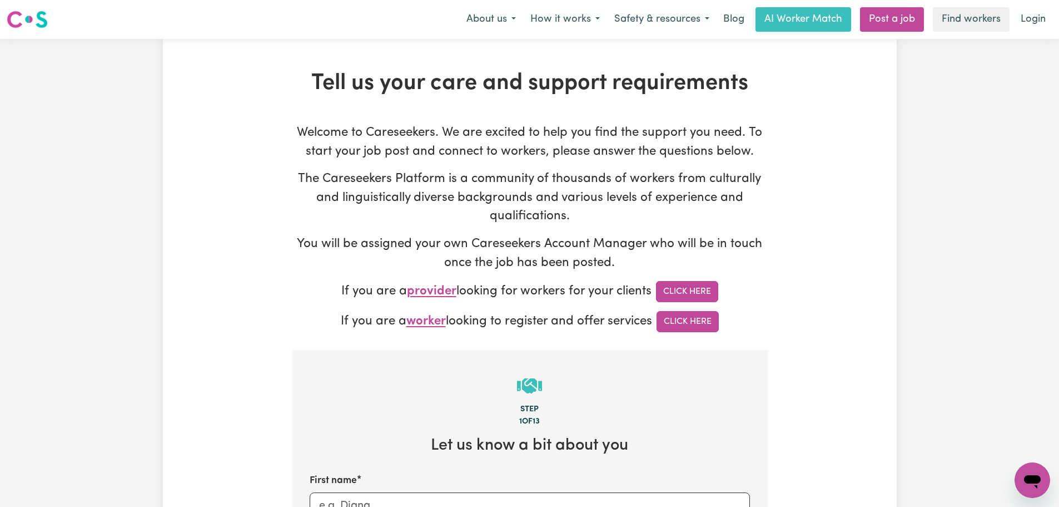
click at [518, 206] on p "The Careseekers Platform is a community of thousands of workers from culturally…" at bounding box center [530, 198] width 476 height 56
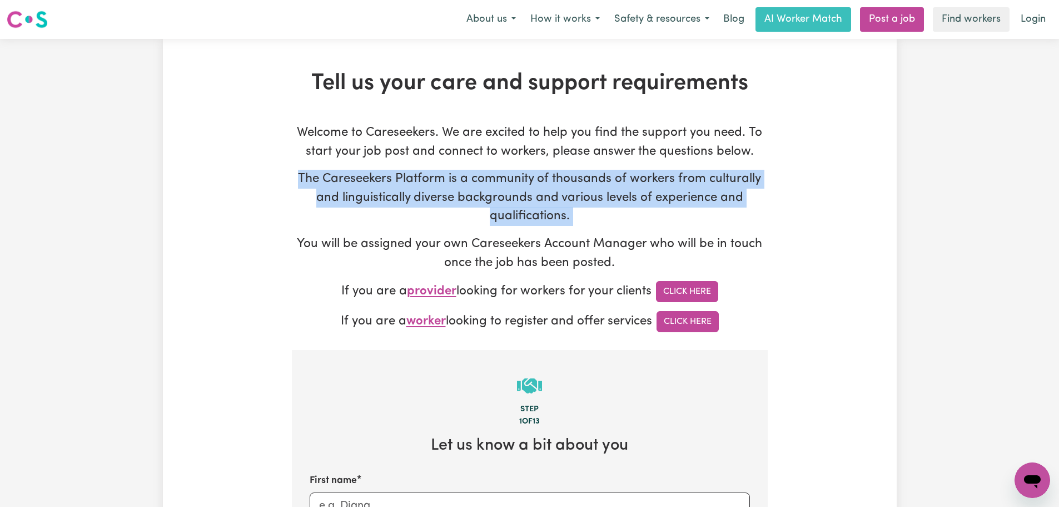
click at [518, 206] on p "The Careseekers Platform is a community of thousands of workers from culturally…" at bounding box center [530, 198] width 476 height 56
click at [562, 15] on button "How it works" at bounding box center [565, 19] width 84 height 23
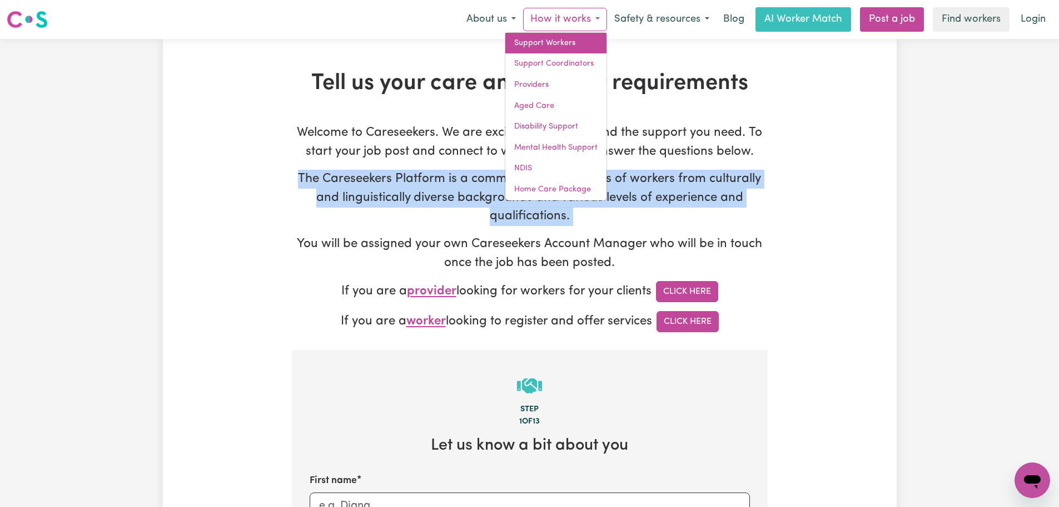
click at [560, 43] on link "Support Workers" at bounding box center [555, 43] width 101 height 21
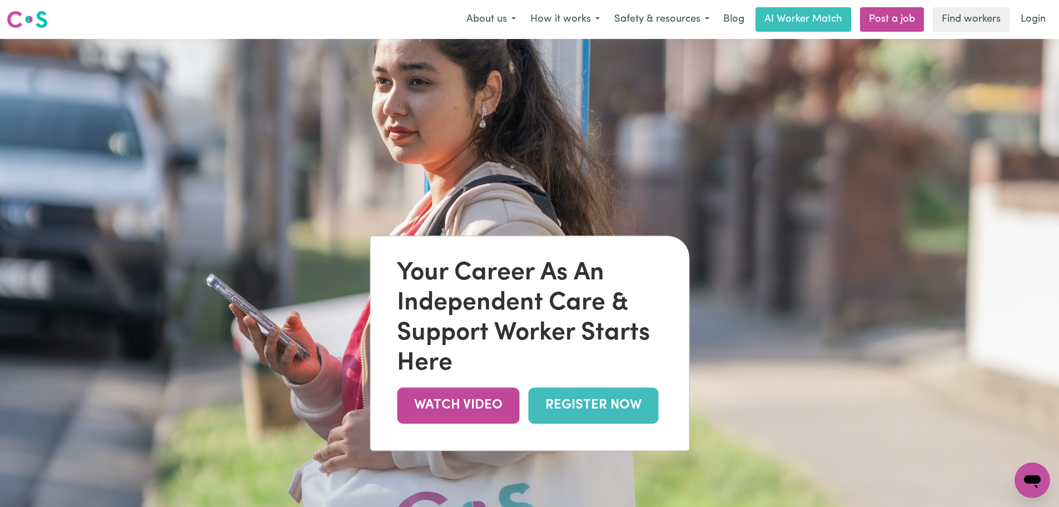
click at [492, 332] on div "Your Career As An Independent Care & Support Worker Starts Here" at bounding box center [529, 318] width 265 height 120
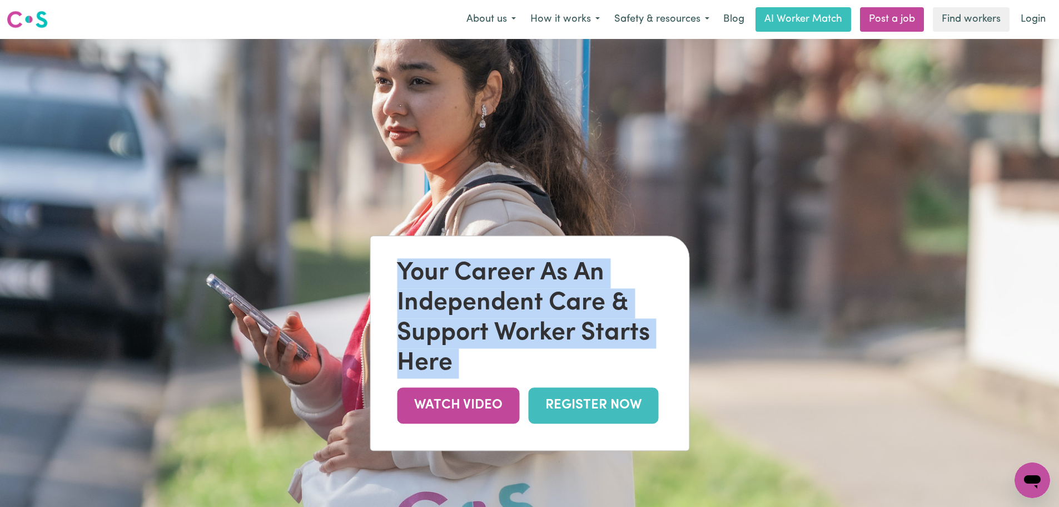
click at [492, 332] on div "Your Career As An Independent Care & Support Worker Starts Here" at bounding box center [529, 318] width 265 height 120
click at [495, 325] on div "Your Career As An Independent Care & Support Worker Starts Here" at bounding box center [529, 318] width 265 height 120
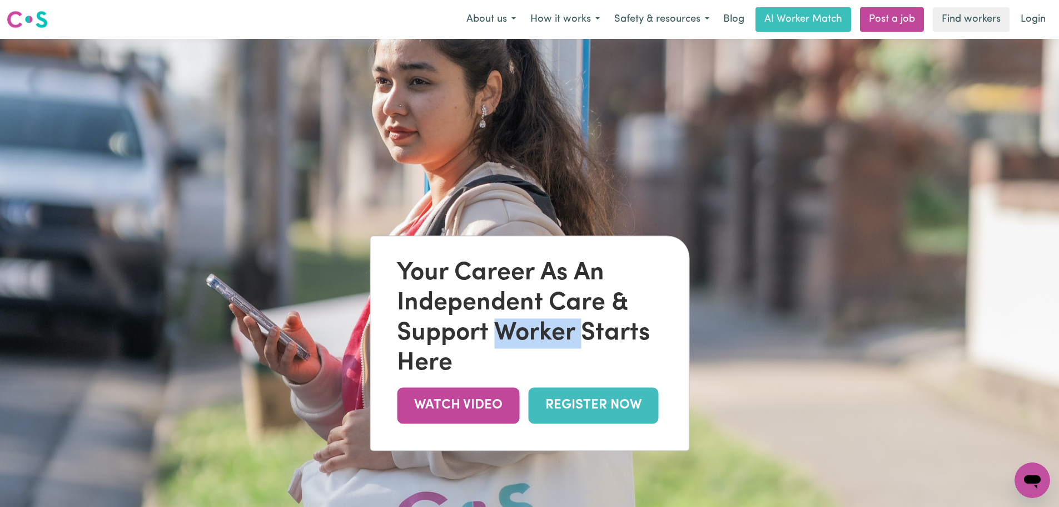
click at [495, 325] on div "Your Career As An Independent Care & Support Worker Starts Here" at bounding box center [529, 318] width 265 height 120
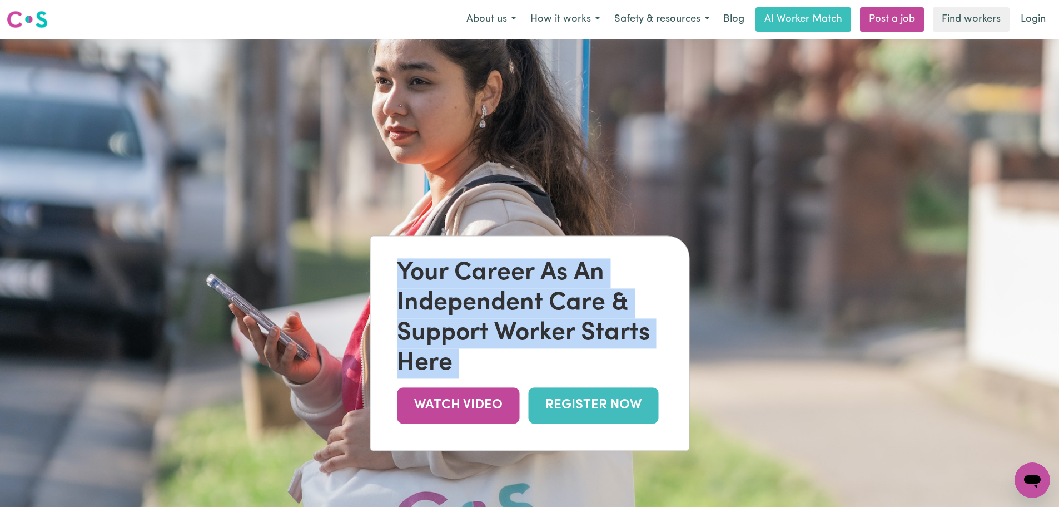
click at [495, 325] on div "Your Career As An Independent Care & Support Worker Starts Here" at bounding box center [529, 318] width 265 height 120
click at [503, 280] on div "Your Career As An Independent Care & Support Worker Starts Here" at bounding box center [529, 318] width 265 height 120
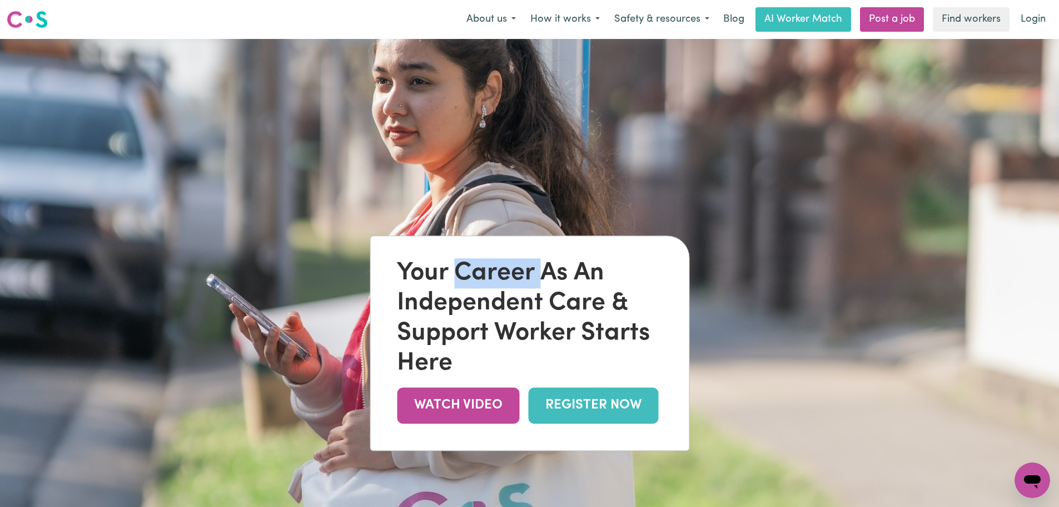
click at [503, 280] on div "Your Career As An Independent Care & Support Worker Starts Here" at bounding box center [529, 318] width 265 height 120
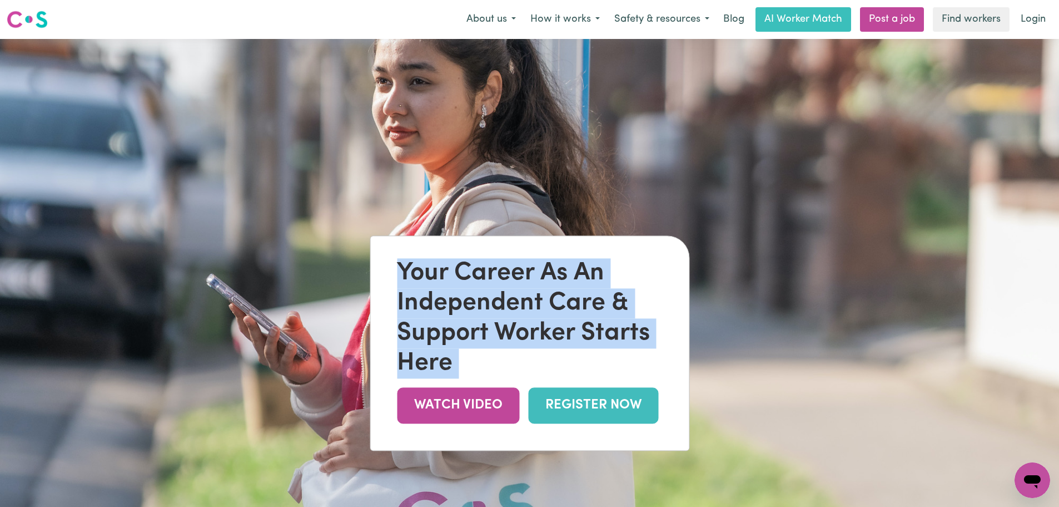
click at [503, 280] on div "Your Career As An Independent Care & Support Worker Starts Here" at bounding box center [529, 318] width 265 height 120
click at [484, 298] on div "Your Career As An Independent Care & Support Worker Starts Here" at bounding box center [529, 318] width 265 height 120
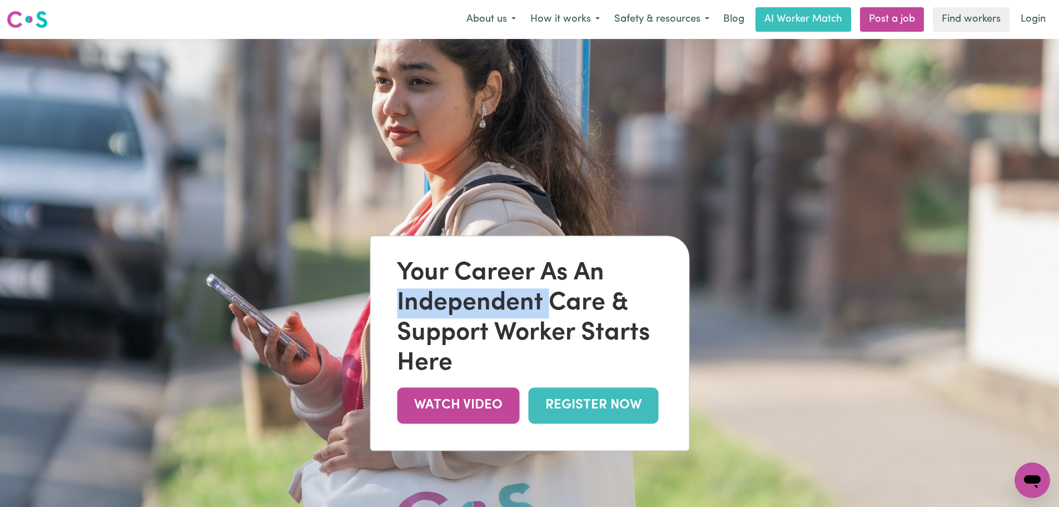
click at [484, 298] on div "Your Career As An Independent Care & Support Worker Starts Here" at bounding box center [529, 318] width 265 height 120
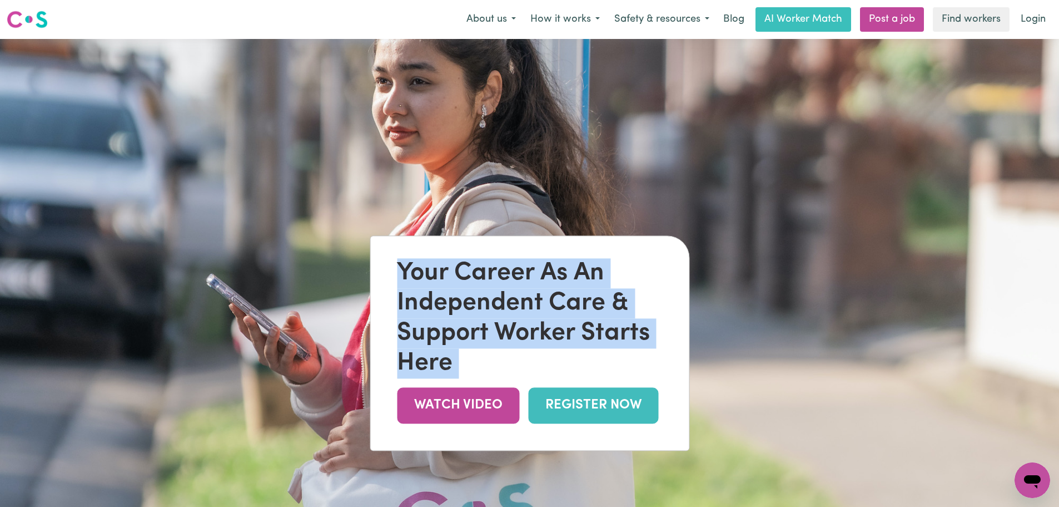
click at [484, 298] on div "Your Career As An Independent Care & Support Worker Starts Here" at bounding box center [529, 318] width 265 height 120
click at [46, 22] on img at bounding box center [27, 19] width 41 height 20
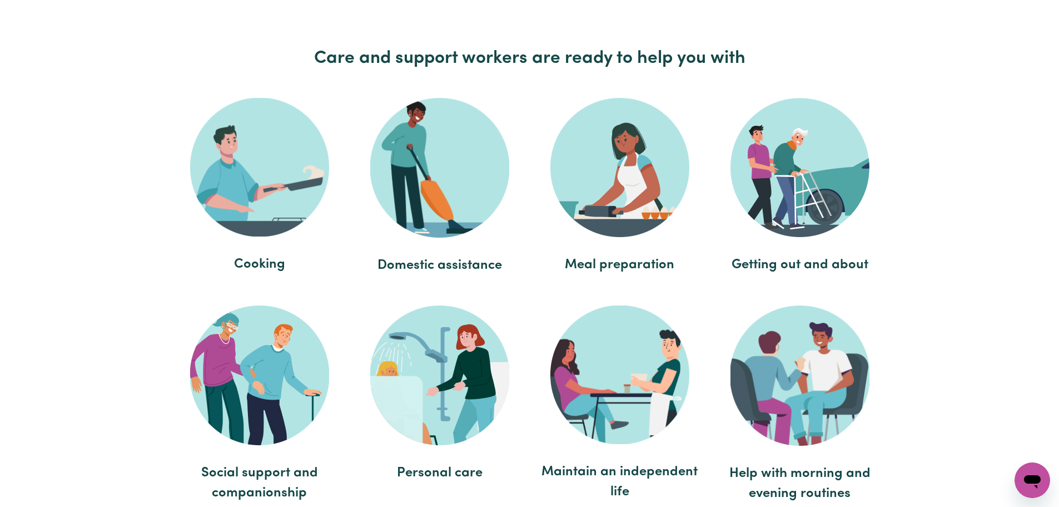
scroll to position [2168, 0]
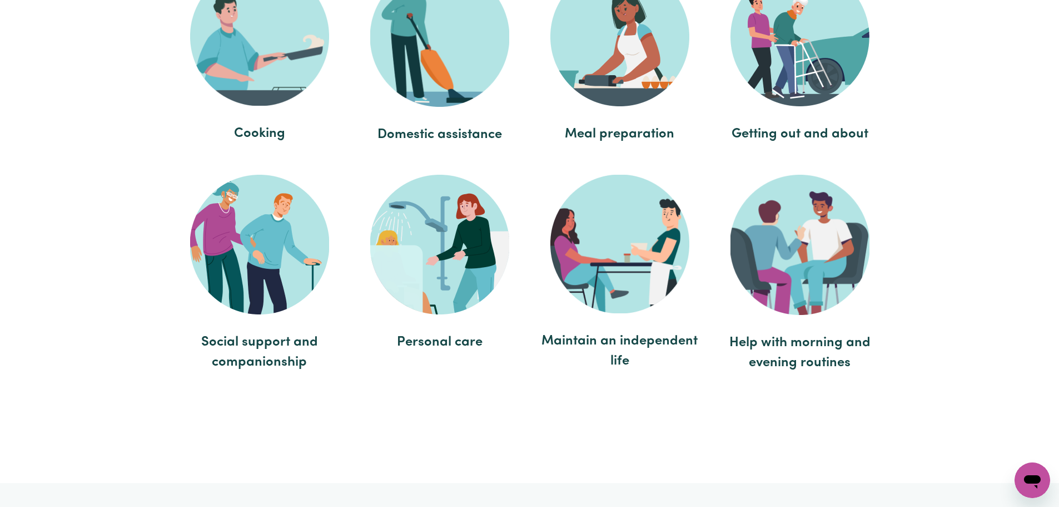
click at [466, 343] on span "Personal care" at bounding box center [440, 342] width 158 height 20
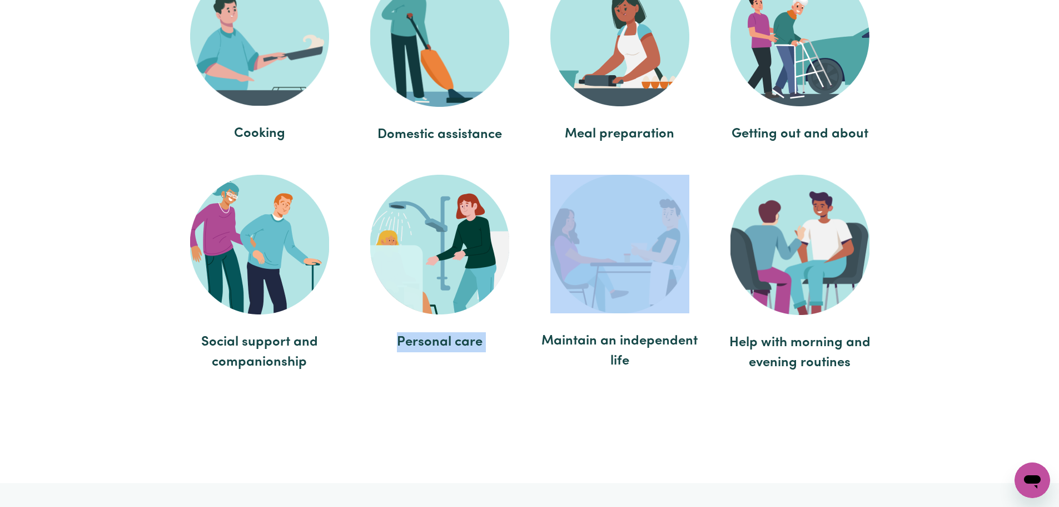
click at [466, 343] on span "Personal care" at bounding box center [440, 342] width 158 height 20
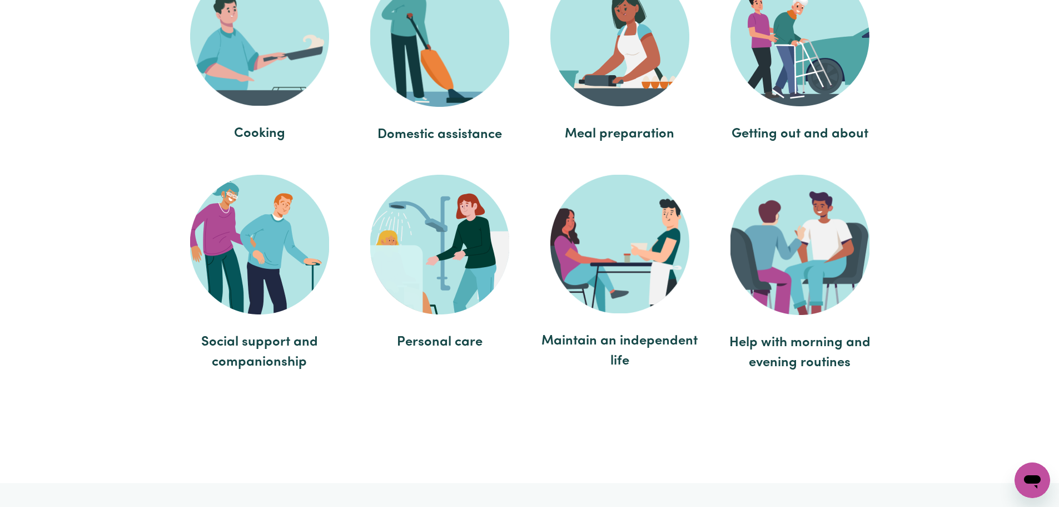
click at [584, 346] on span "Maintain an independent life" at bounding box center [620, 351] width 158 height 40
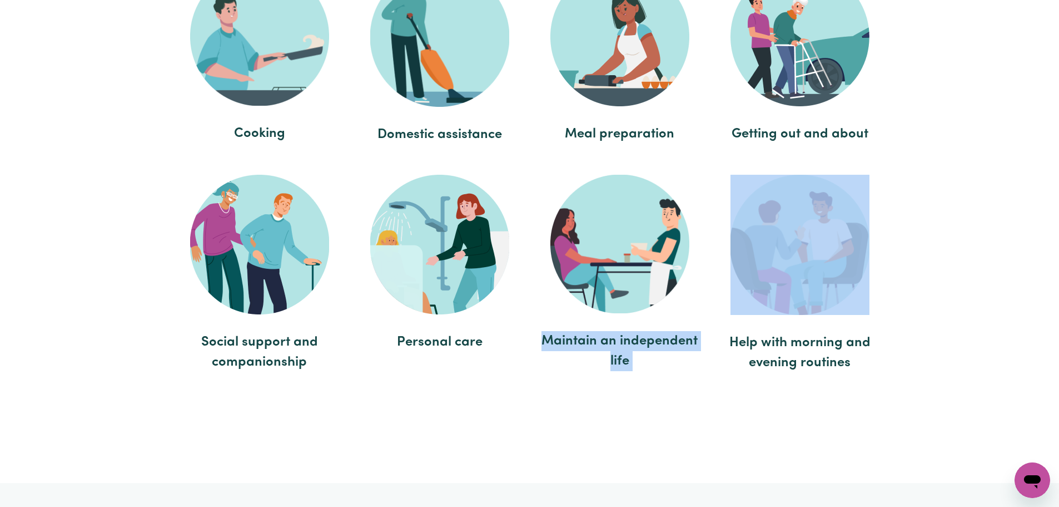
drag, startPoint x: 584, startPoint y: 346, endPoint x: 643, endPoint y: 358, distance: 60.1
click at [587, 346] on span "Maintain an independent life" at bounding box center [620, 351] width 158 height 40
click at [662, 336] on span "Maintain an independent life" at bounding box center [620, 351] width 158 height 40
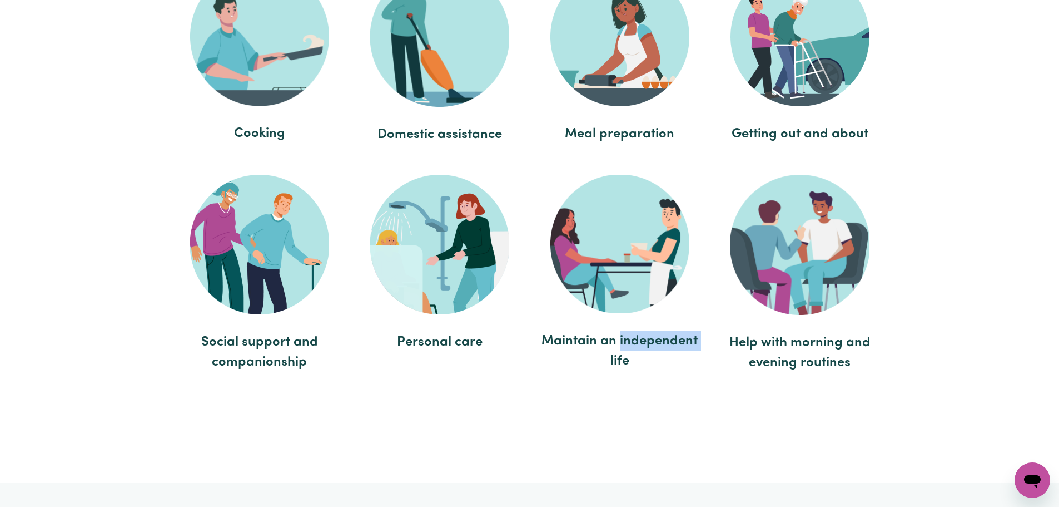
click at [662, 336] on span "Maintain an independent life" at bounding box center [620, 351] width 158 height 40
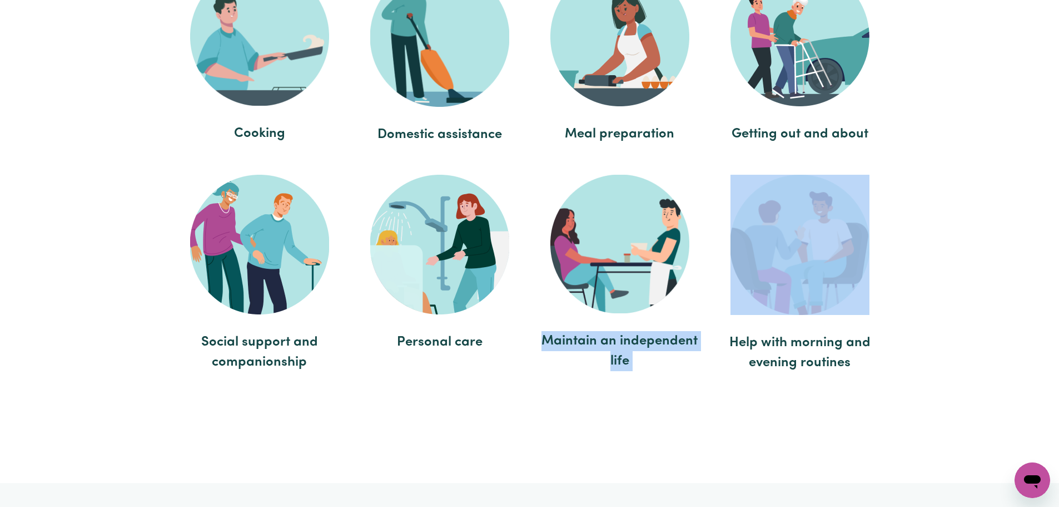
click at [662, 336] on span "Maintain an independent life" at bounding box center [620, 351] width 158 height 40
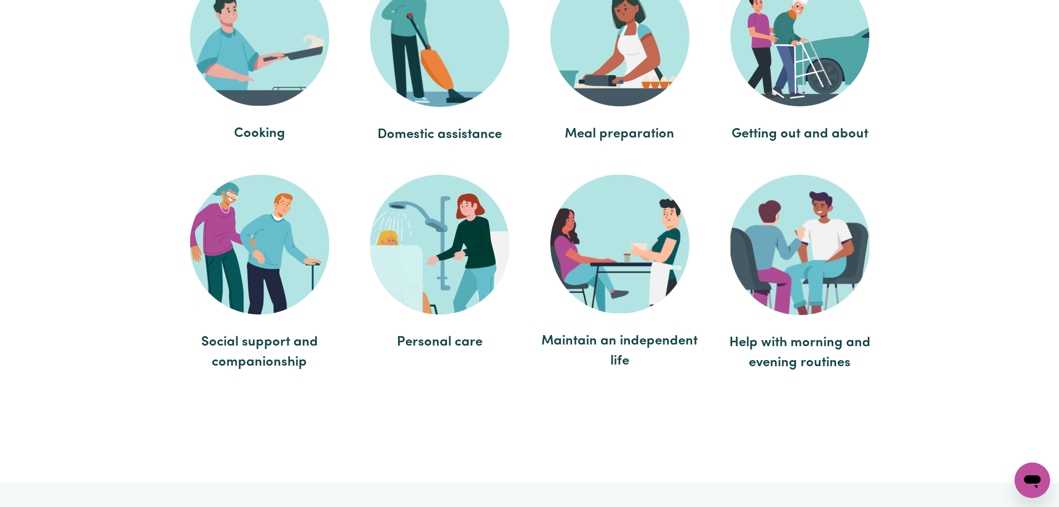
click at [808, 340] on span "Help with morning and evening routines" at bounding box center [800, 352] width 158 height 40
click at [1024, 471] on icon "Open messaging window" at bounding box center [1033, 480] width 20 height 20
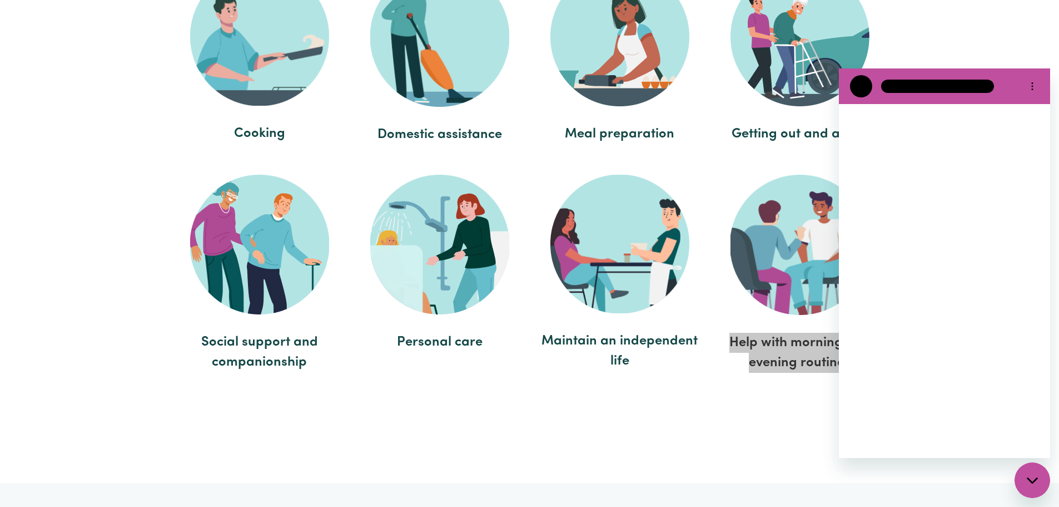
scroll to position [0, 0]
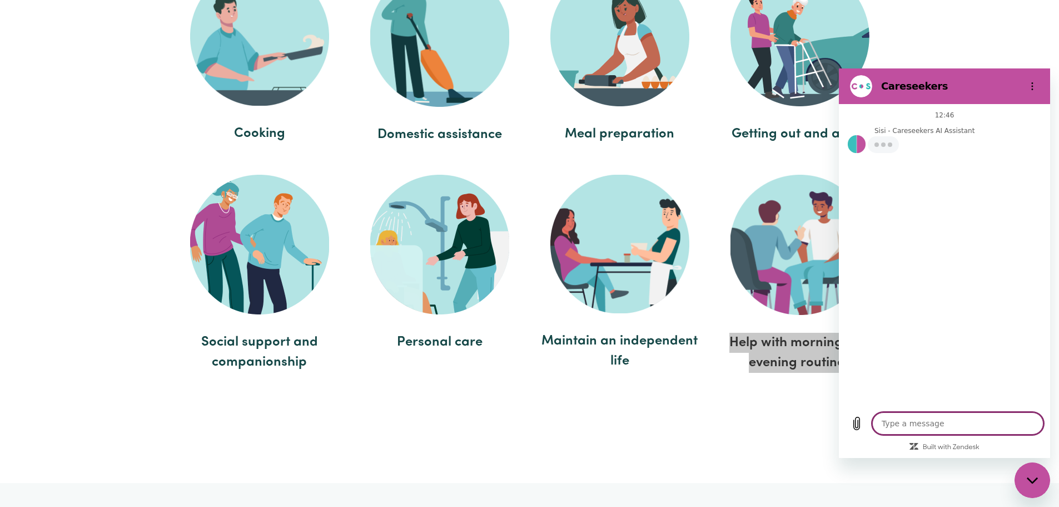
click at [1027, 471] on icon "Close messaging window" at bounding box center [1033, 480] width 12 height 7
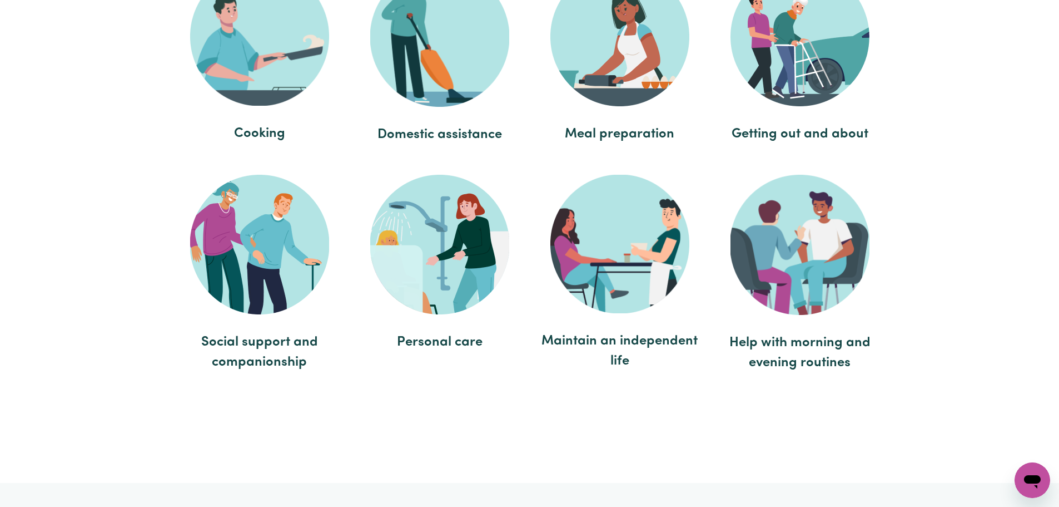
click at [604, 336] on span "Maintain an independent life" at bounding box center [620, 351] width 158 height 40
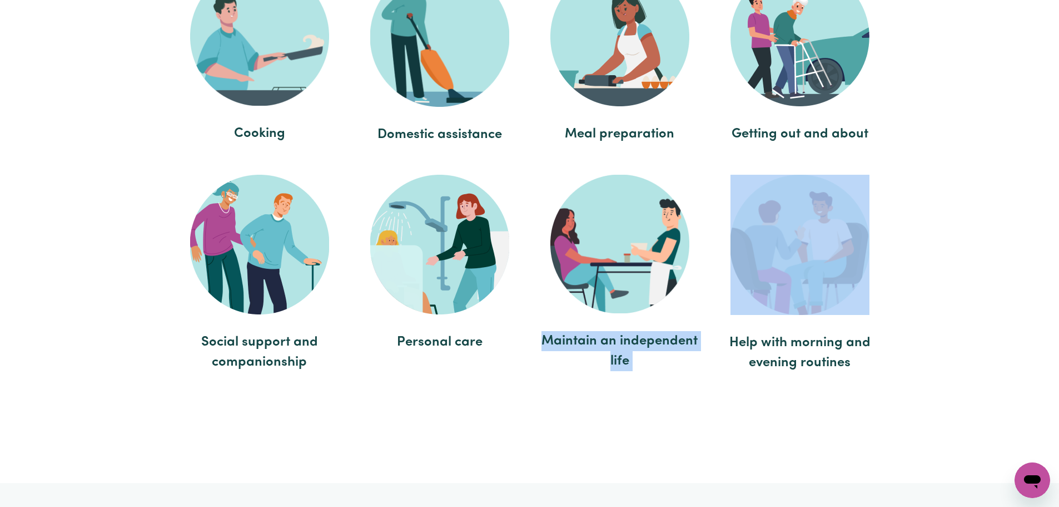
click at [604, 336] on span "Maintain an independent life" at bounding box center [620, 351] width 158 height 40
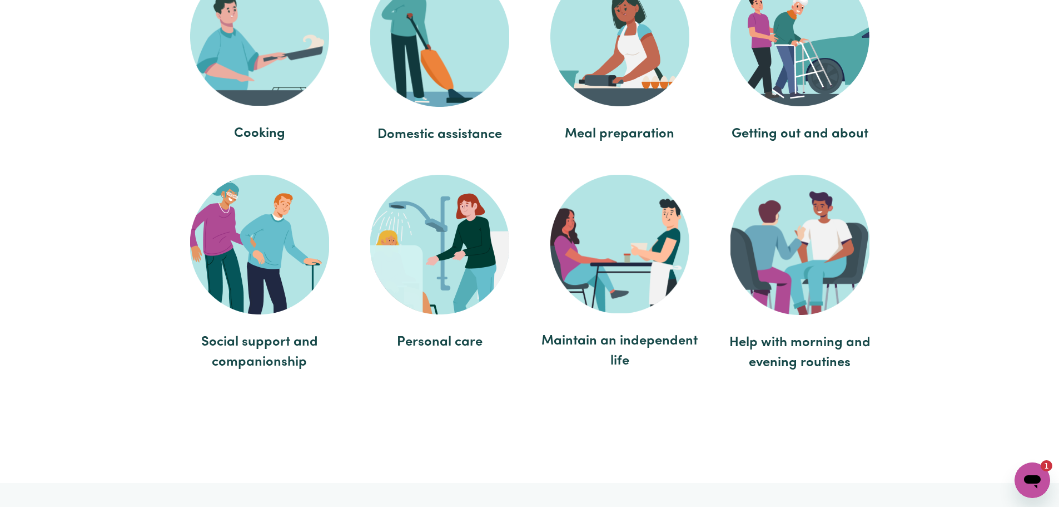
click at [242, 332] on span "Social support and companionship" at bounding box center [260, 352] width 158 height 40
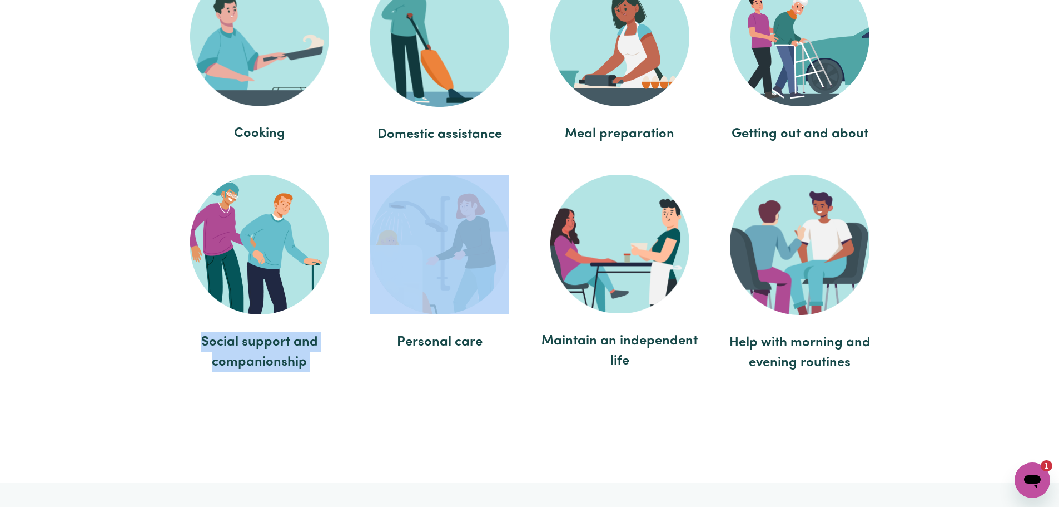
drag, startPoint x: 242, startPoint y: 329, endPoint x: 444, endPoint y: 242, distance: 220.2
click at [247, 325] on li "Social support and companionship" at bounding box center [259, 276] width 169 height 215
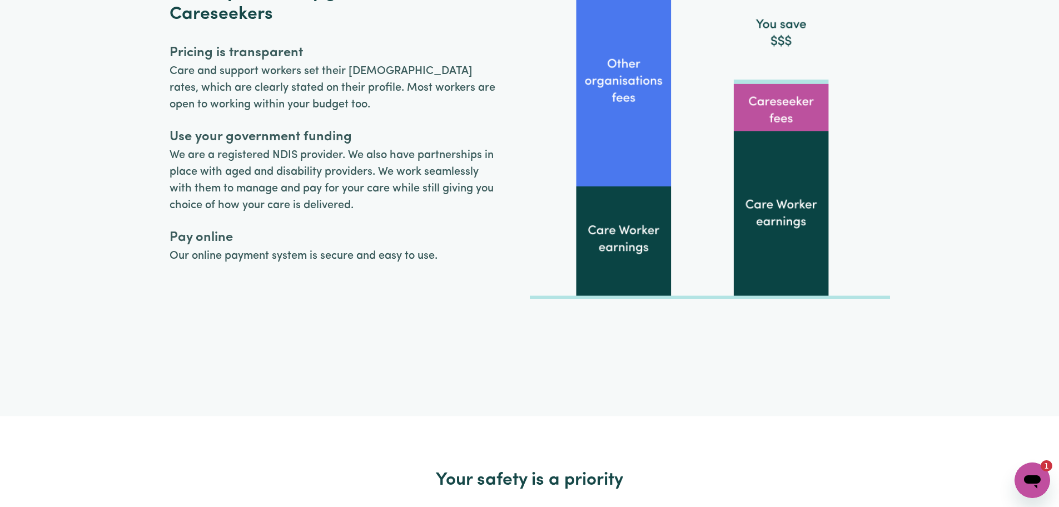
scroll to position [3169, 0]
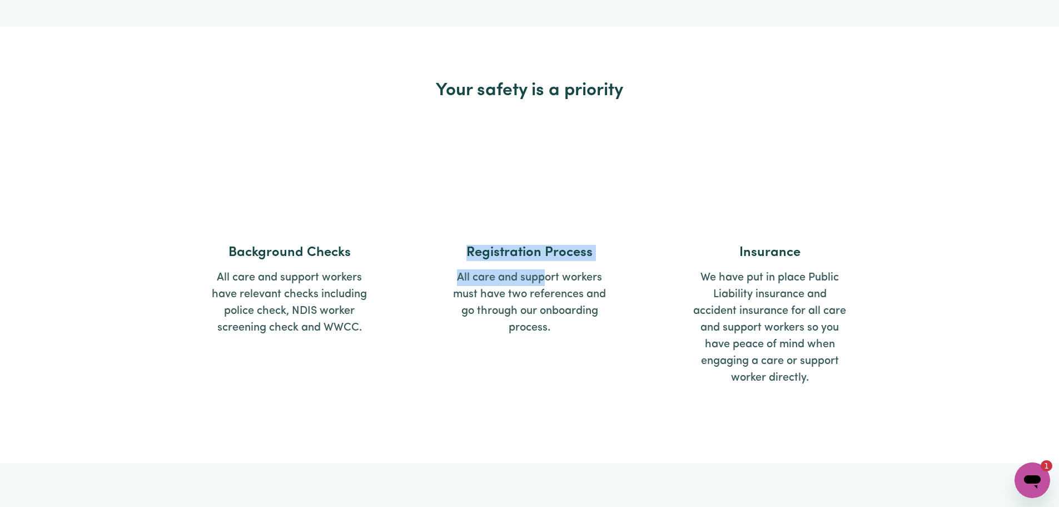
drag, startPoint x: 498, startPoint y: 251, endPoint x: 489, endPoint y: 260, distance: 12.6
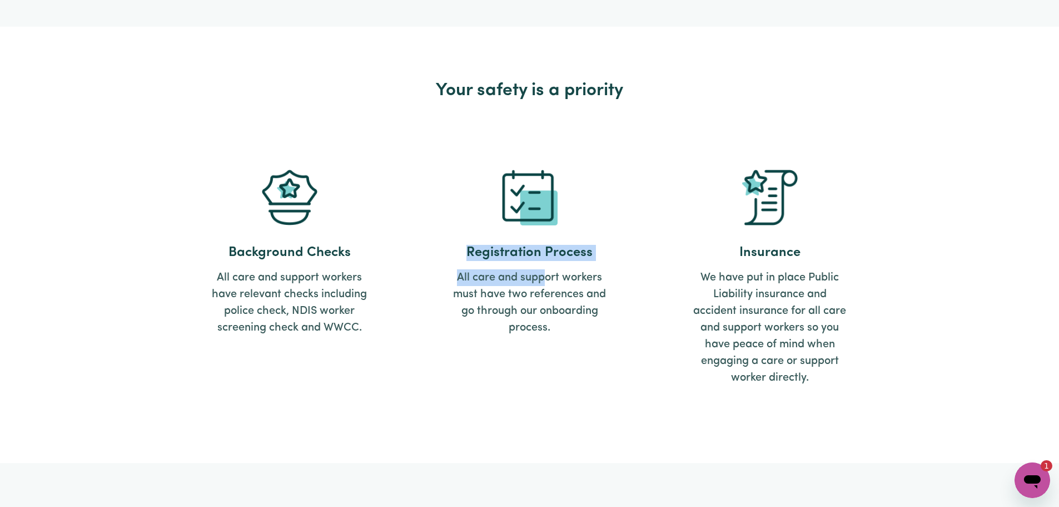
click at [442, 232] on div "Background Checks All care and support workers have relevant checks including p…" at bounding box center [530, 282] width 721 height 255
click at [530, 282] on p "All care and support workers must have two references and go through our onboar…" at bounding box center [530, 302] width 156 height 67
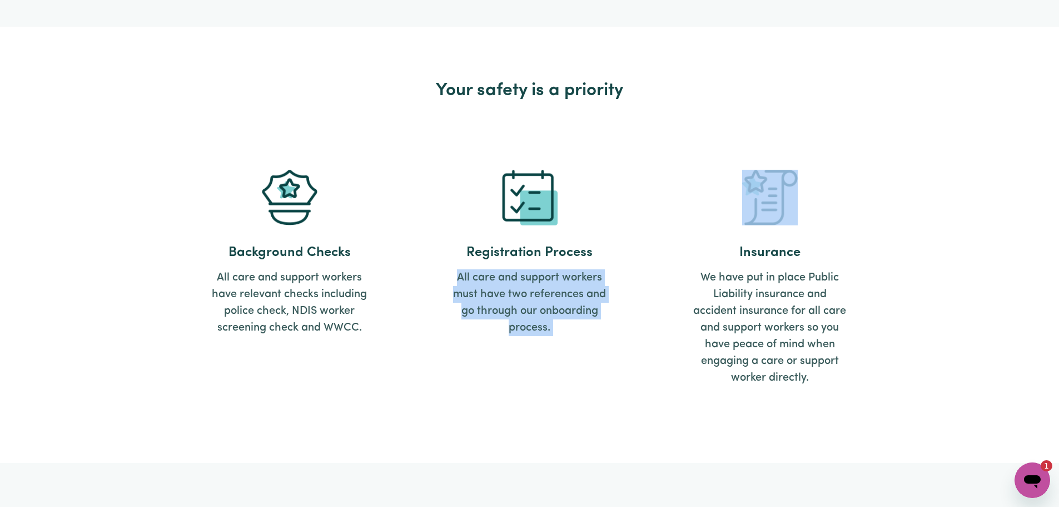
drag, startPoint x: 530, startPoint y: 282, endPoint x: 627, endPoint y: 306, distance: 99.8
click at [534, 285] on p "All care and support workers must have two references and go through our onboar…" at bounding box center [530, 302] width 156 height 67
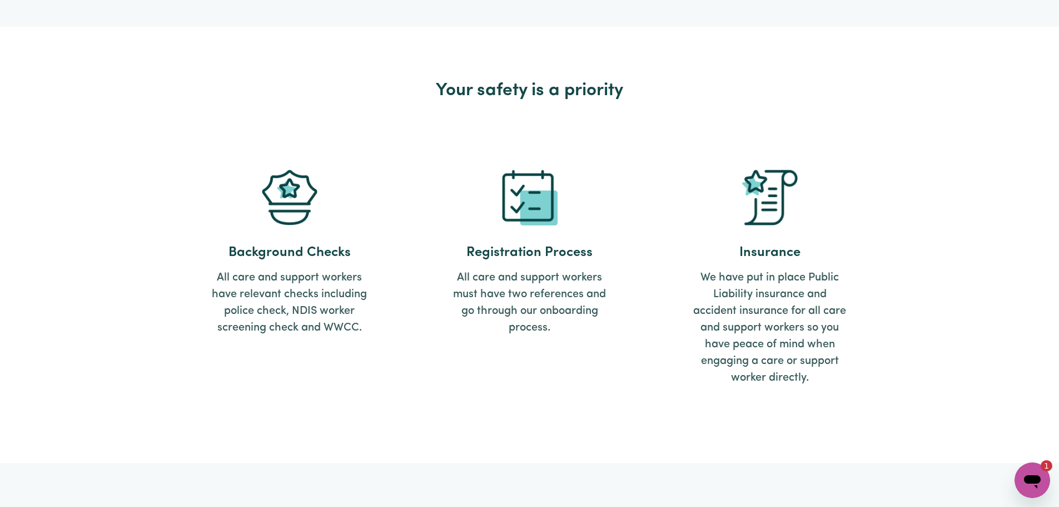
click at [739, 315] on p "We have put in place Public Liability insurance and accident insurance for all …" at bounding box center [770, 327] width 156 height 117
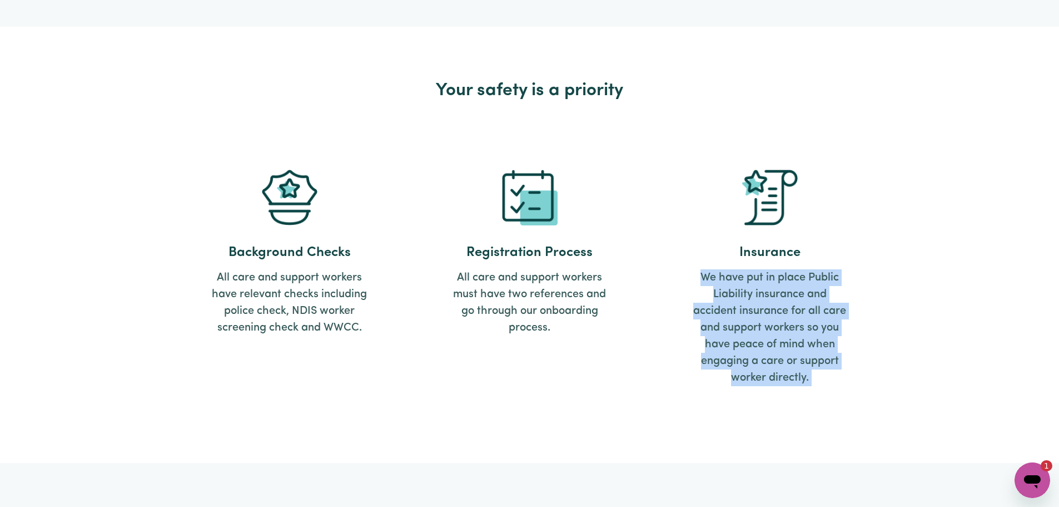
click at [739, 315] on p "We have put in place Public Liability insurance and accident insurance for all …" at bounding box center [770, 327] width 156 height 117
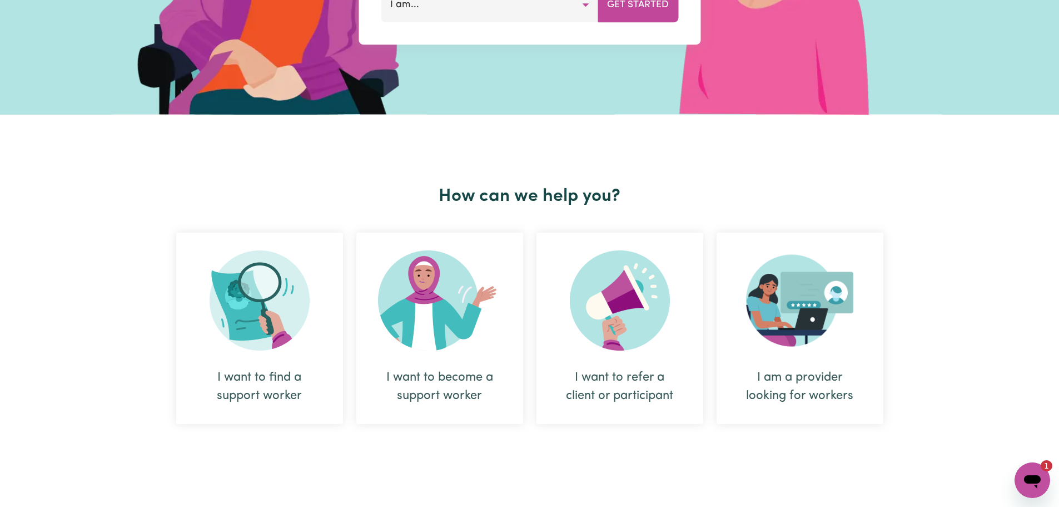
scroll to position [0, 0]
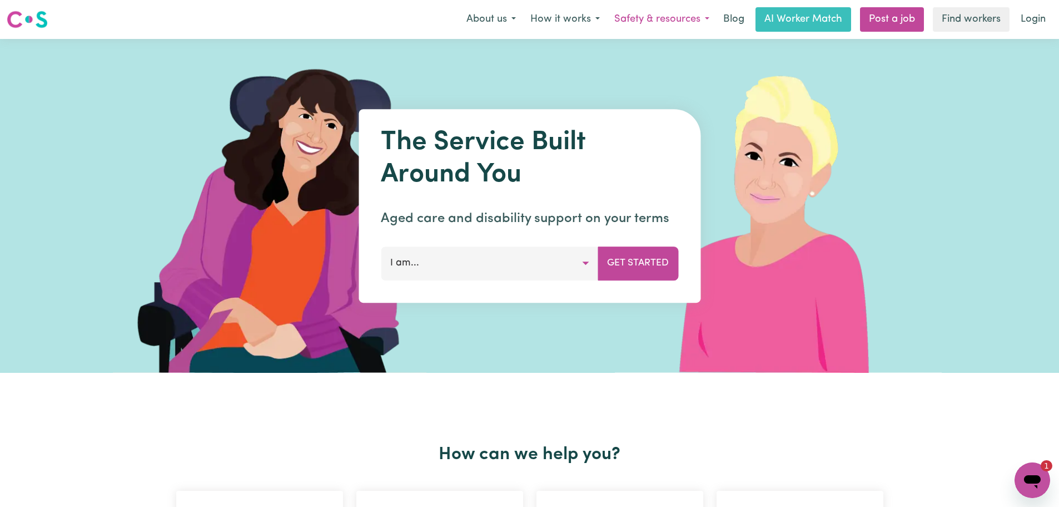
click at [675, 17] on button "Safety & resources" at bounding box center [662, 19] width 110 height 23
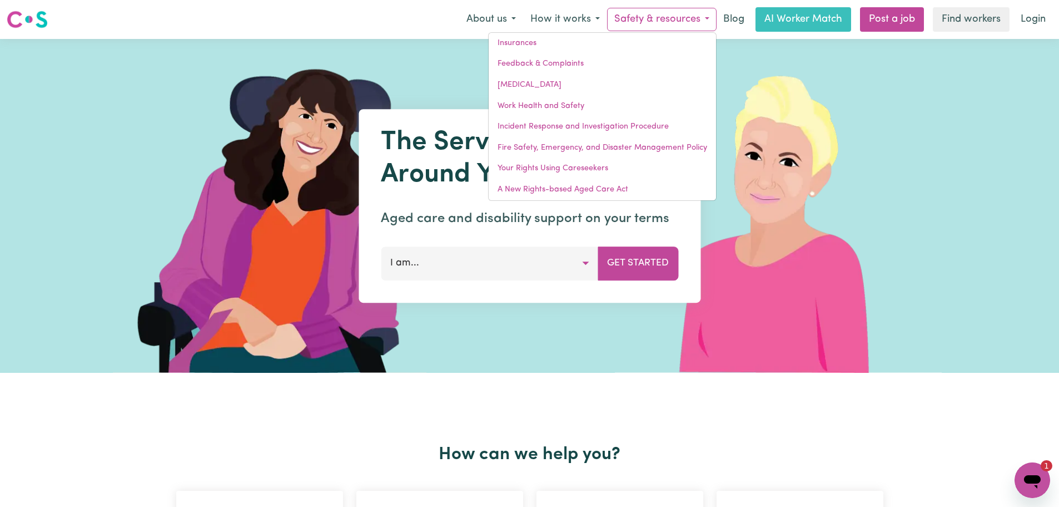
click at [582, 32] on div "Insurances Feedback & Complaints COVID-19 Work Health and Safety Incident Respo…" at bounding box center [602, 116] width 229 height 168
click at [583, 24] on button "How it works" at bounding box center [565, 19] width 84 height 23
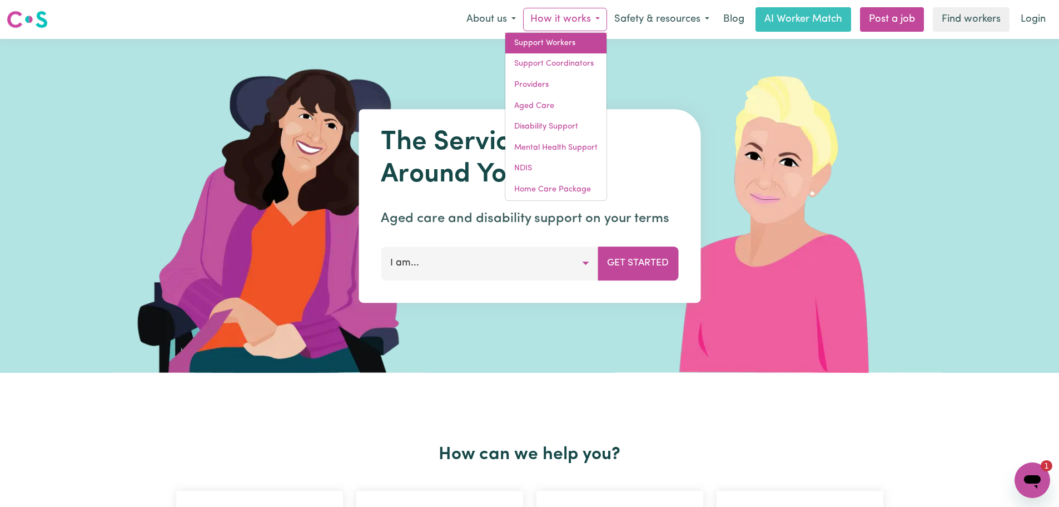
click at [565, 49] on link "Support Workers" at bounding box center [555, 43] width 101 height 21
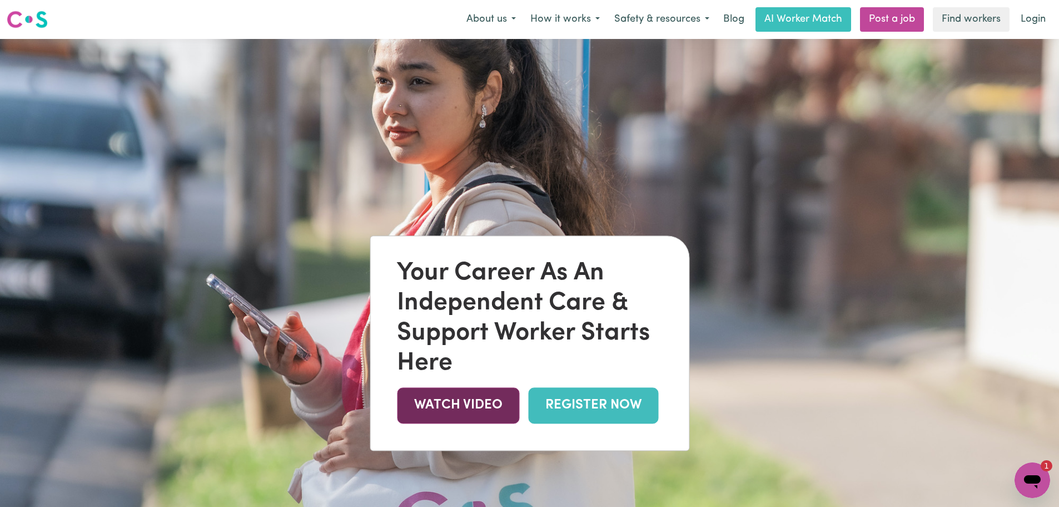
click at [445, 401] on link "WATCH VIDEO" at bounding box center [458, 405] width 122 height 36
type textarea "x"
